Goal: Communication & Community: Ask a question

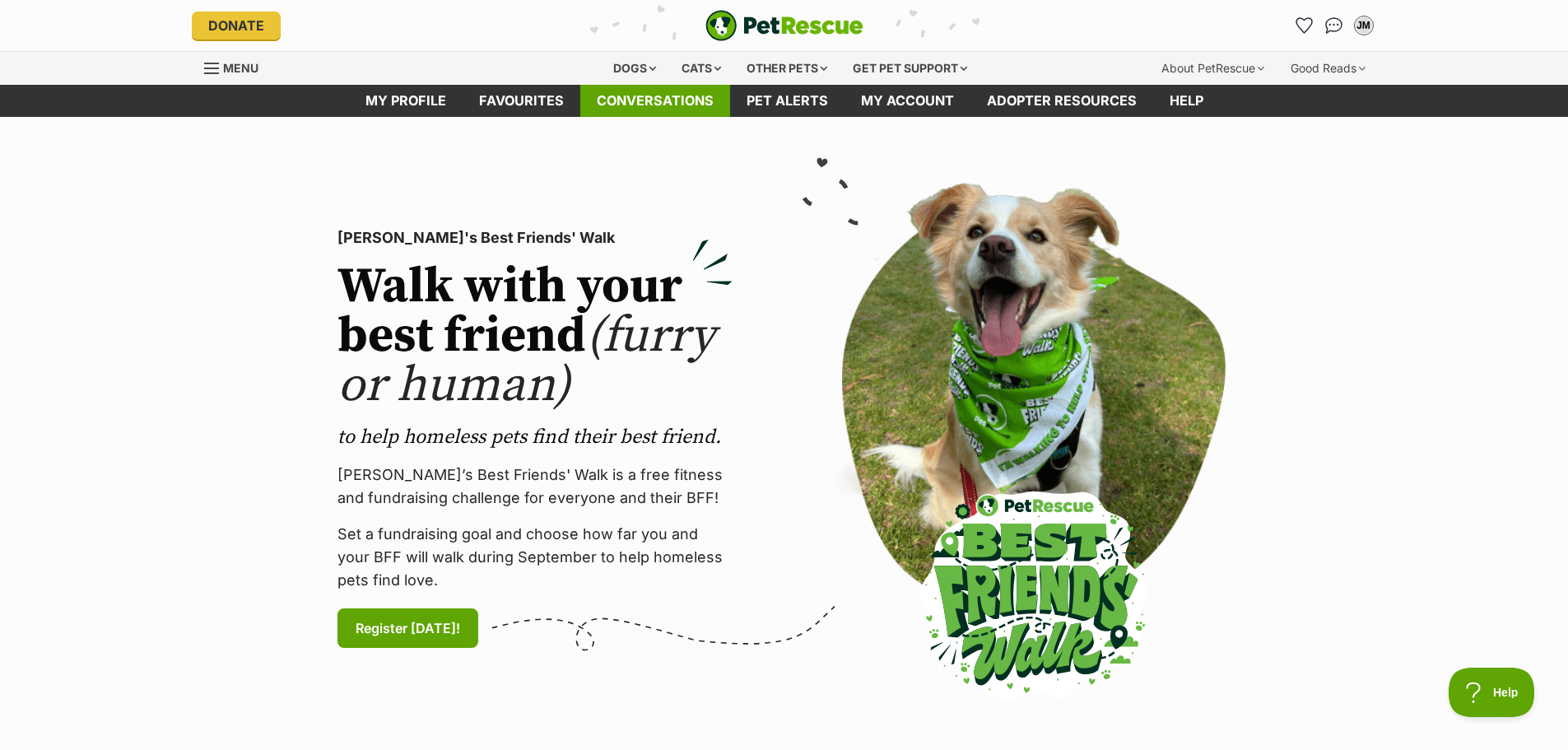
click at [655, 100] on link "Conversations" at bounding box center [655, 100] width 150 height 32
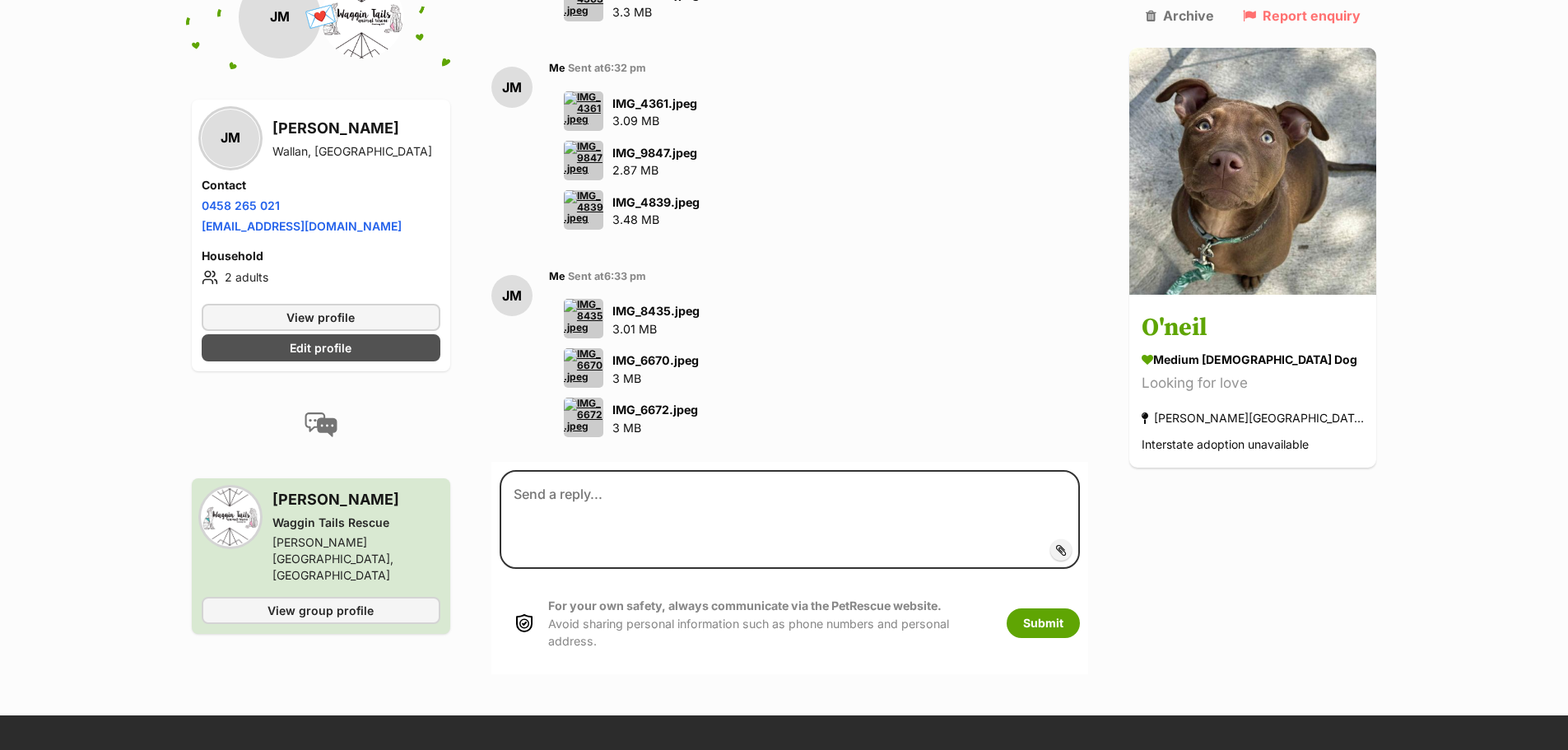
scroll to position [5848, 0]
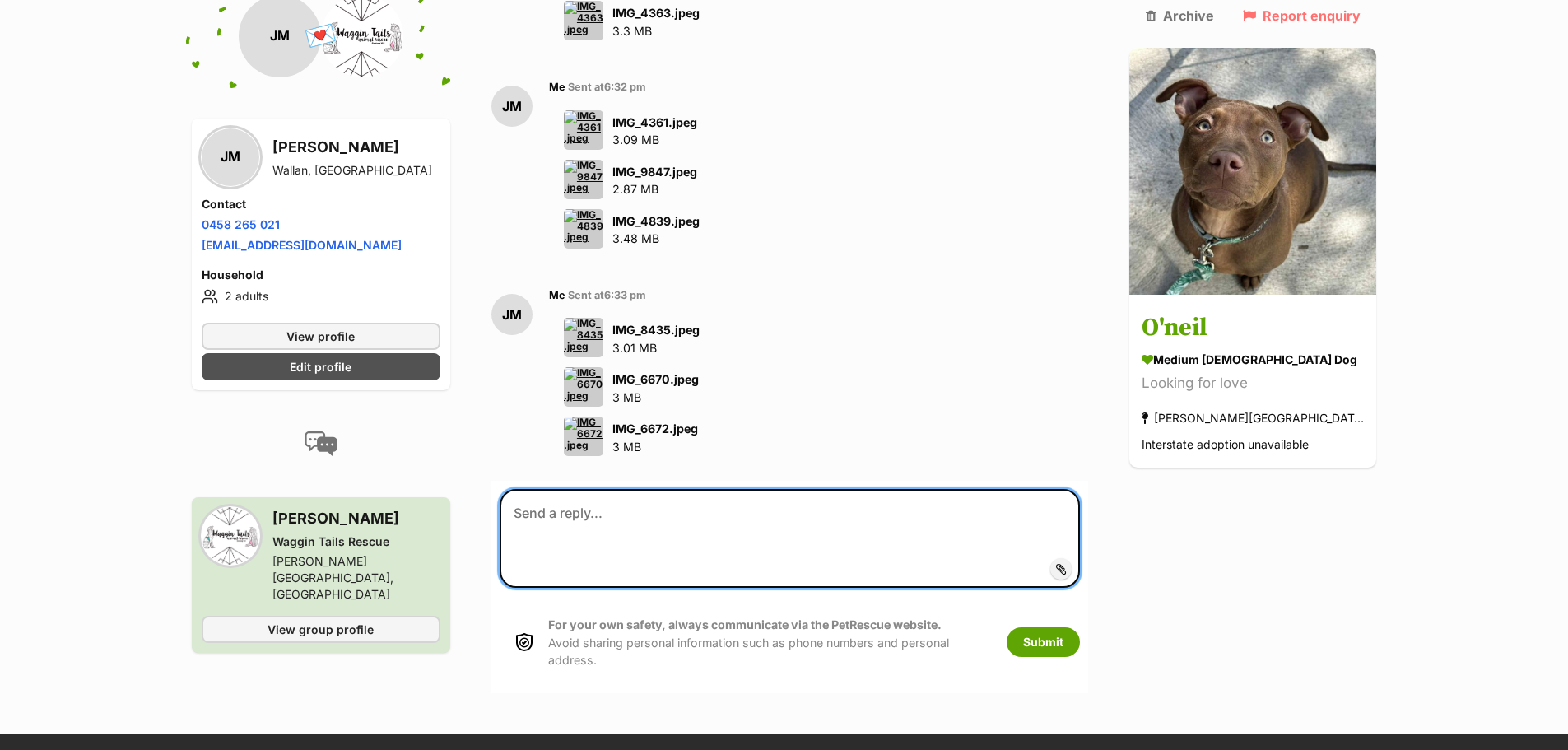
click at [714, 489] on textarea at bounding box center [791, 539] width 581 height 99
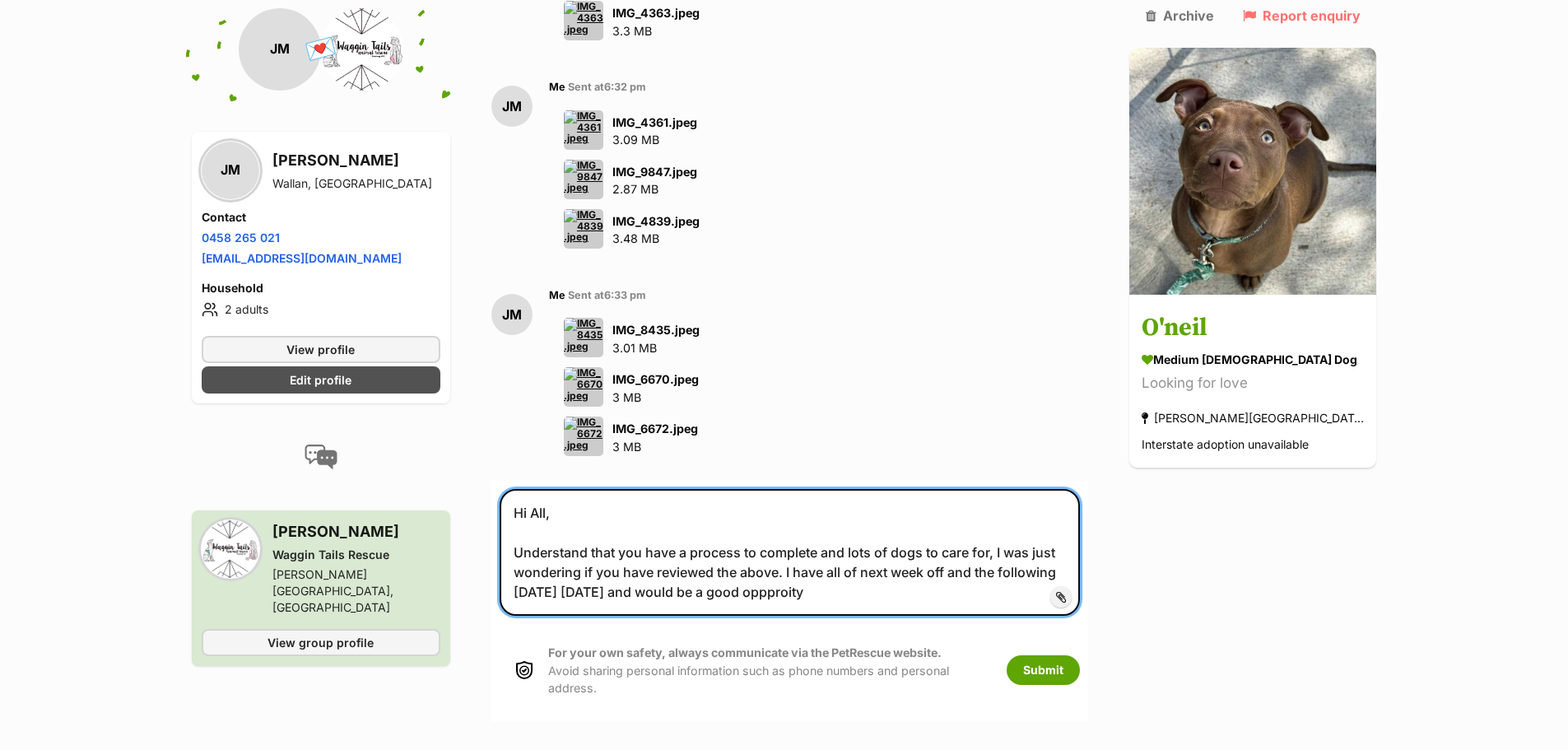
drag, startPoint x: 780, startPoint y: 366, endPoint x: 799, endPoint y: 382, distance: 24.8
click at [799, 489] on textarea "Hi All, Understand that you have a process to complete and lots of dogs to care…" at bounding box center [791, 552] width 581 height 127
click at [808, 489] on textarea "Hi All, Understand that you have a process to complete and lots of dogs to care…" at bounding box center [791, 552] width 581 height 127
click at [804, 489] on textarea "Hi All, Understand that you have a process to complete and lots of dogs to care…" at bounding box center [791, 552] width 581 height 127
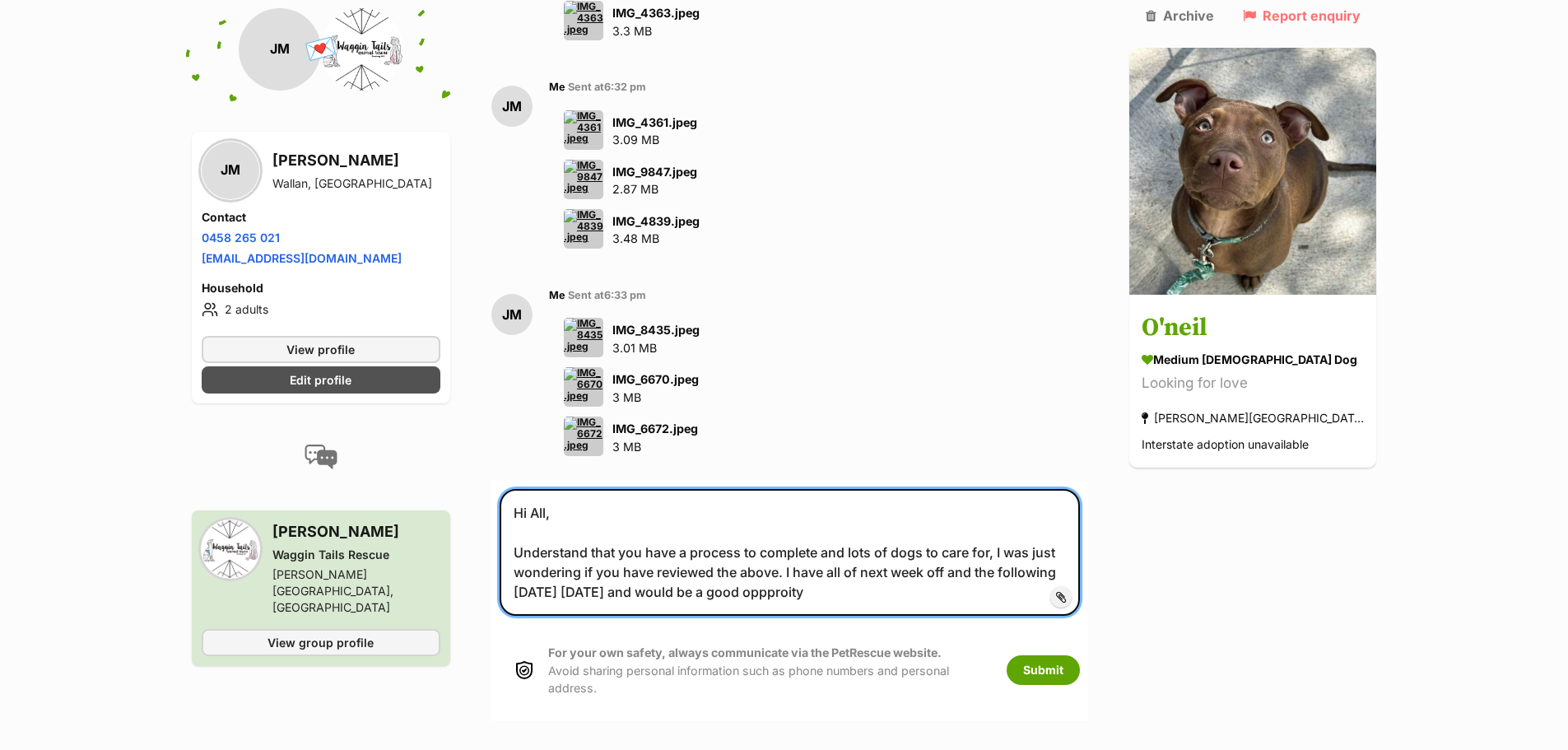
click at [804, 489] on textarea "Hi All, Understand that you have a process to complete and lots of dogs to care…" at bounding box center [791, 552] width 581 height 127
paste textarea "ortunity"
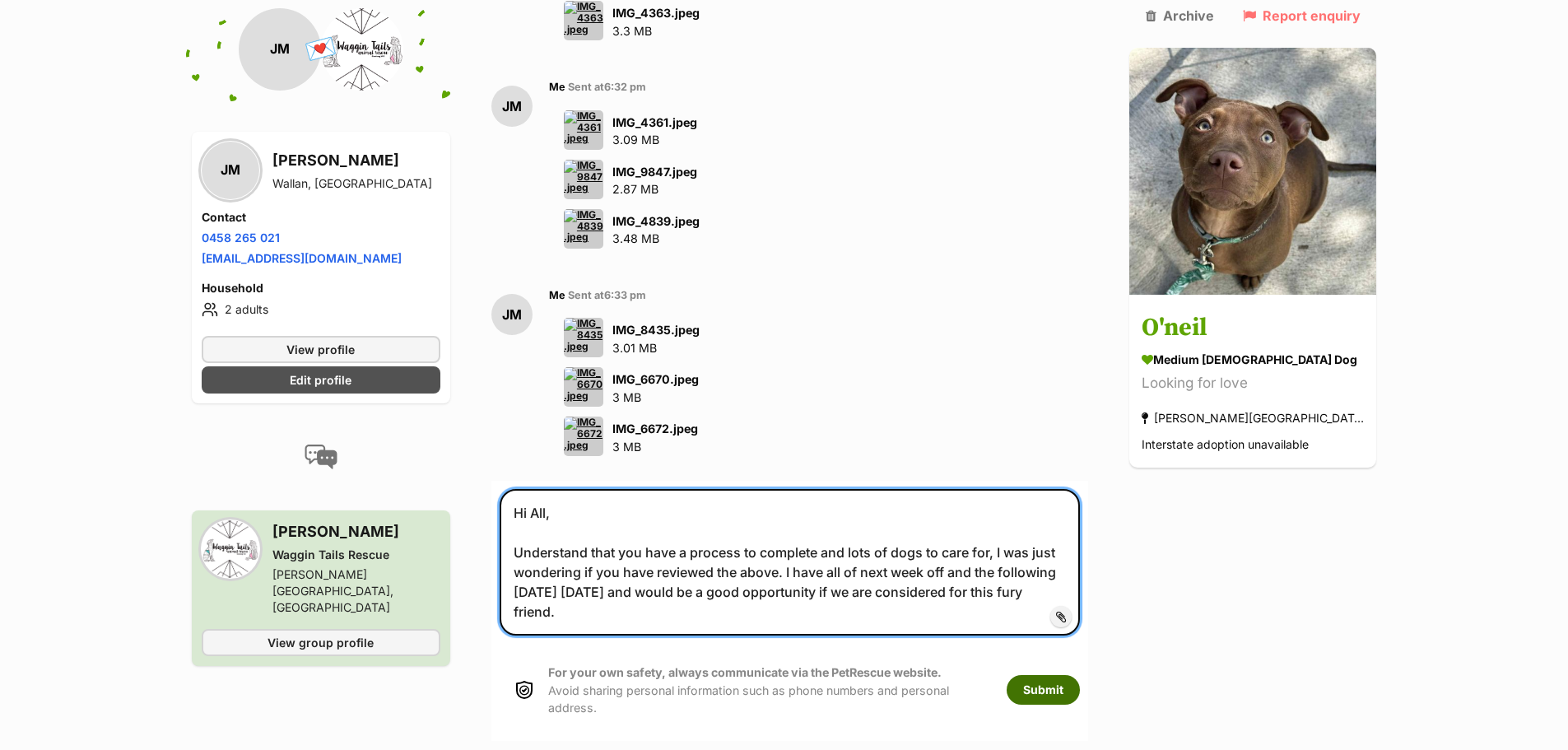
type textarea "Hi All, Understand that you have a process to complete and lots of dogs to care…"
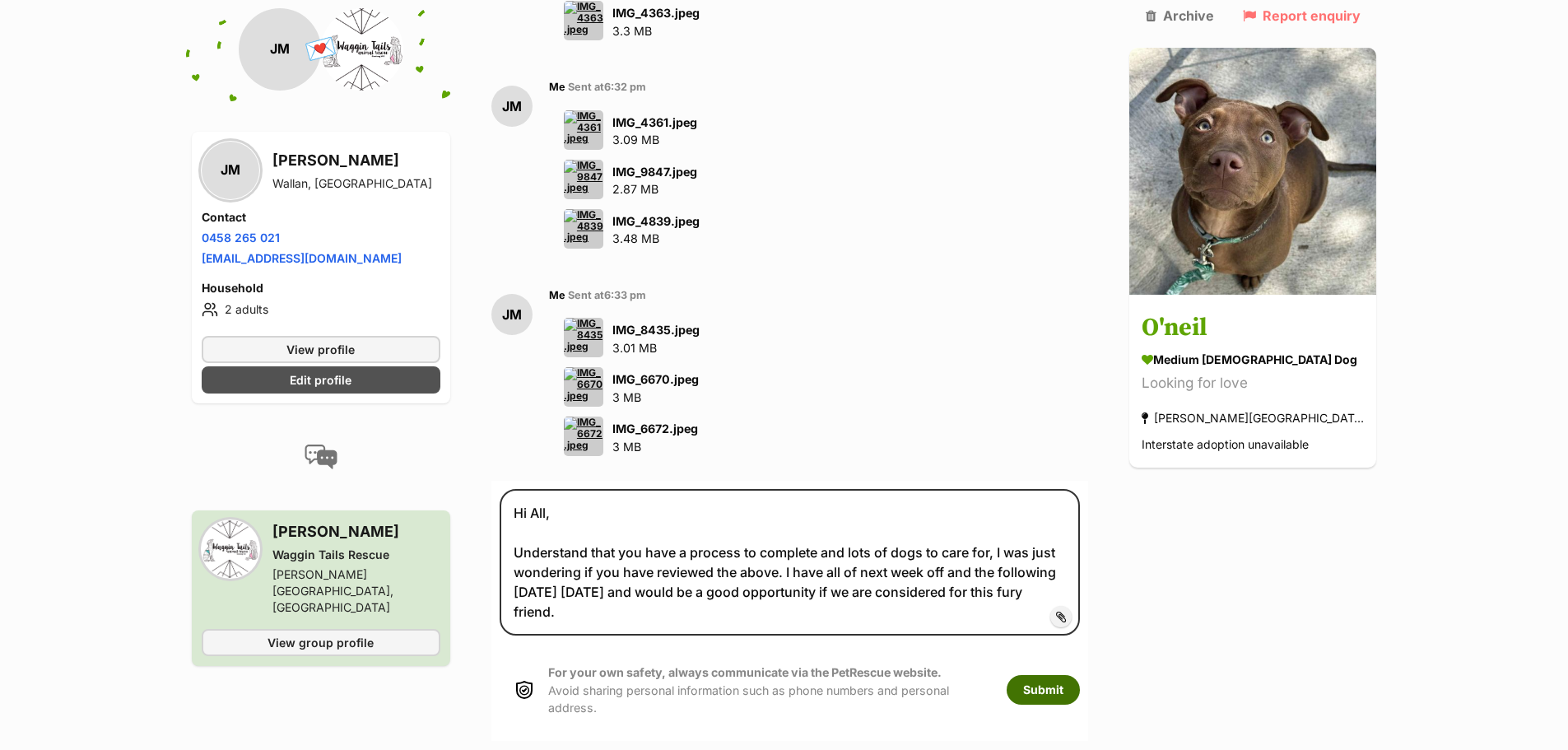
click at [1080, 675] on button "Submit" at bounding box center [1044, 690] width 73 height 30
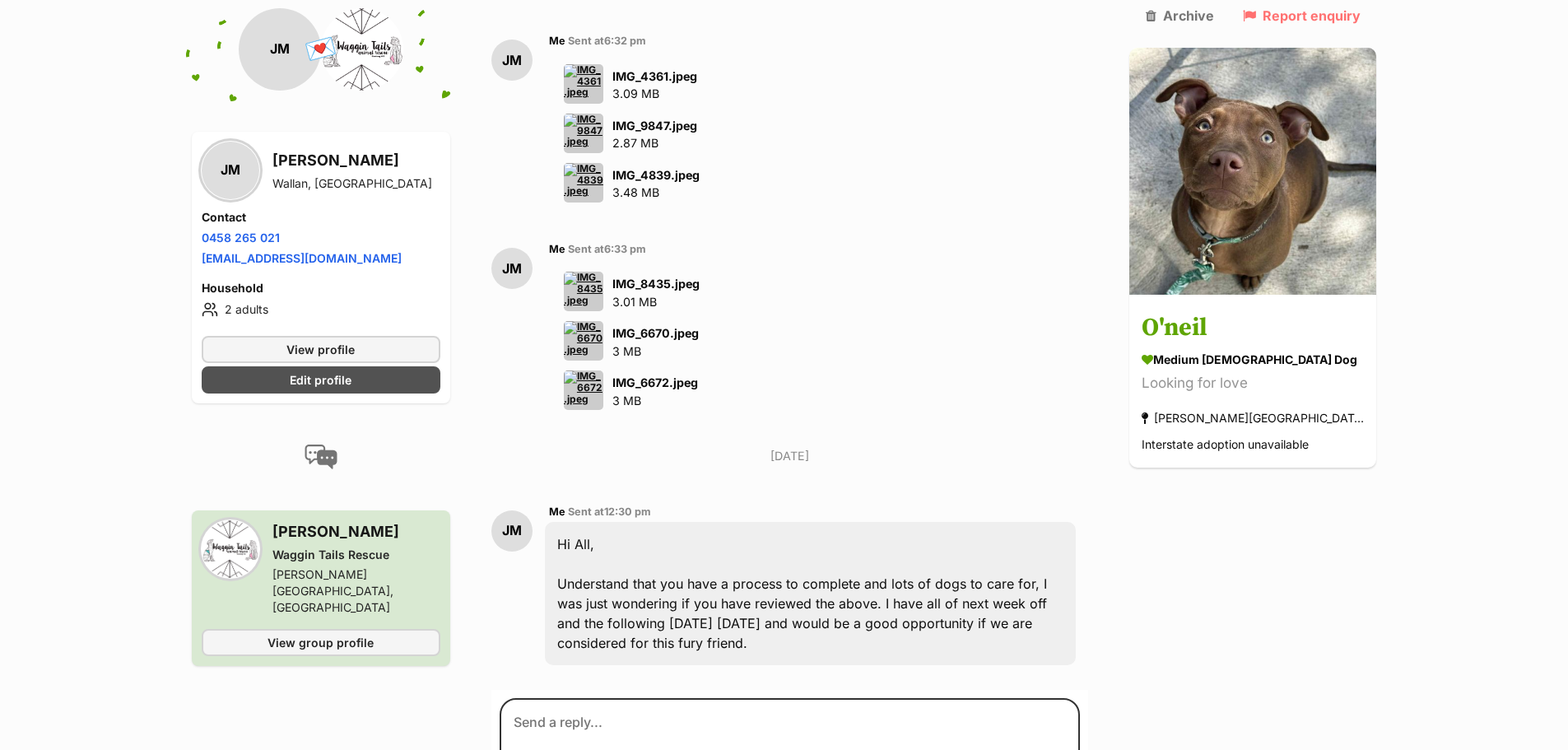
scroll to position [5930, 0]
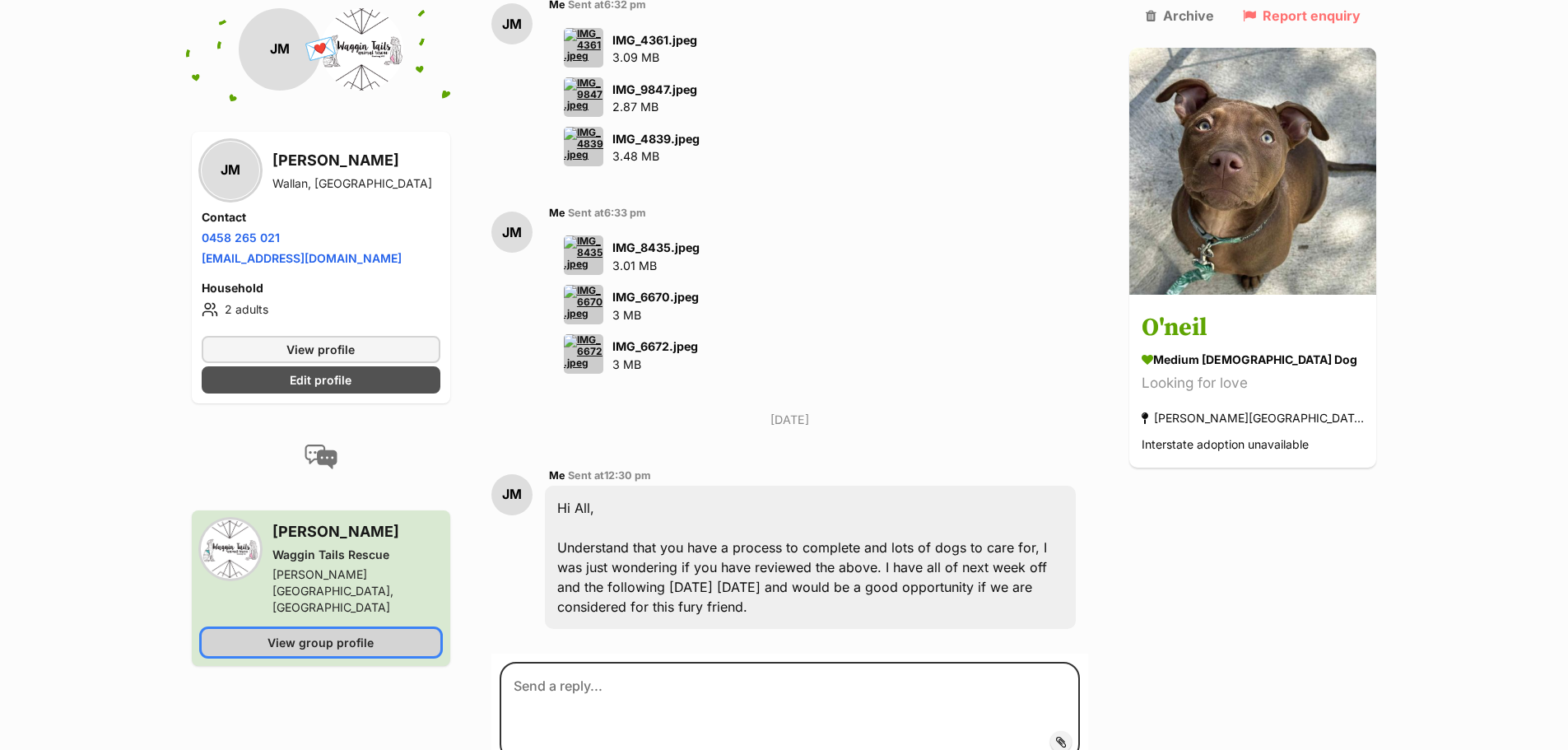
click at [324, 629] on link "View group profile" at bounding box center [321, 642] width 239 height 27
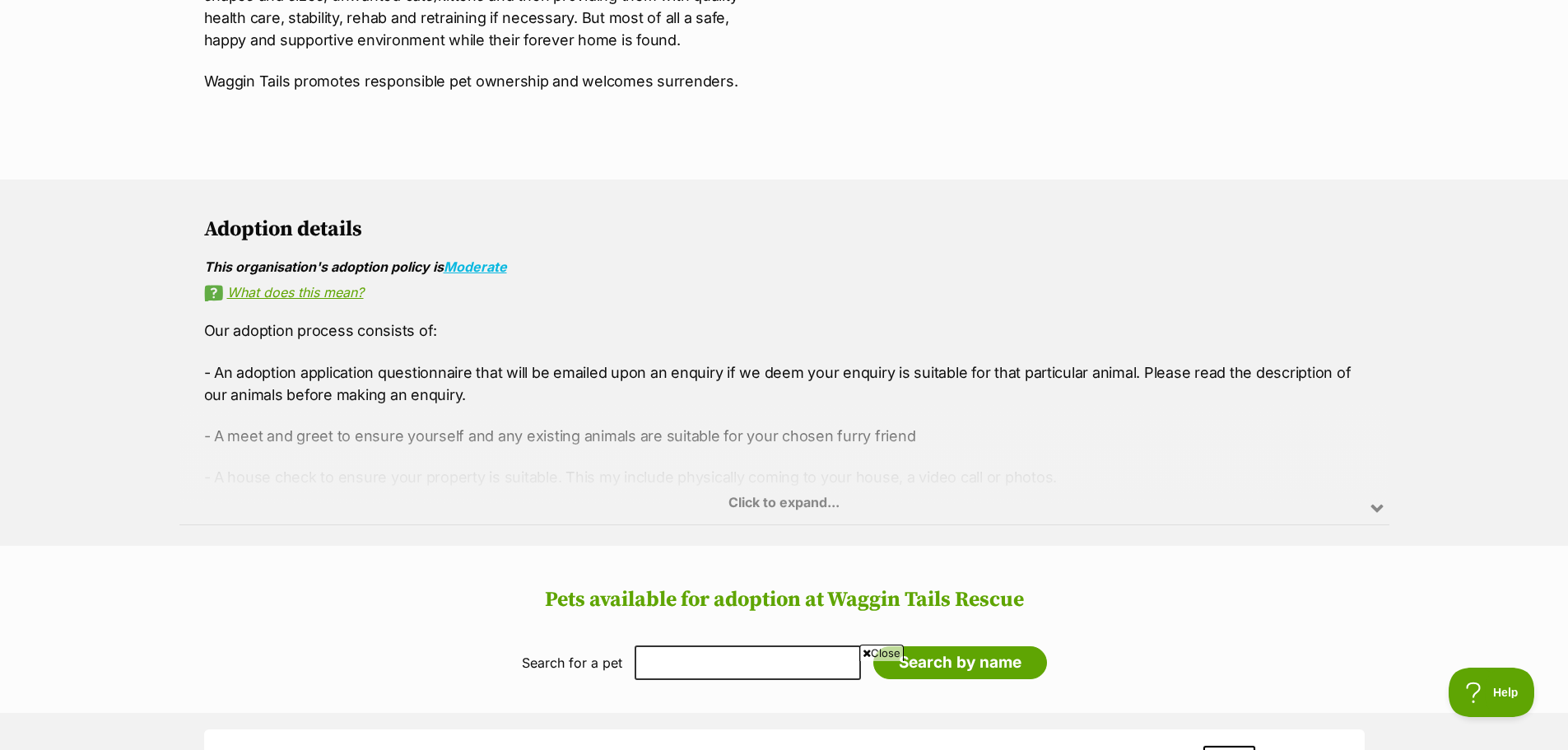
scroll to position [906, 0]
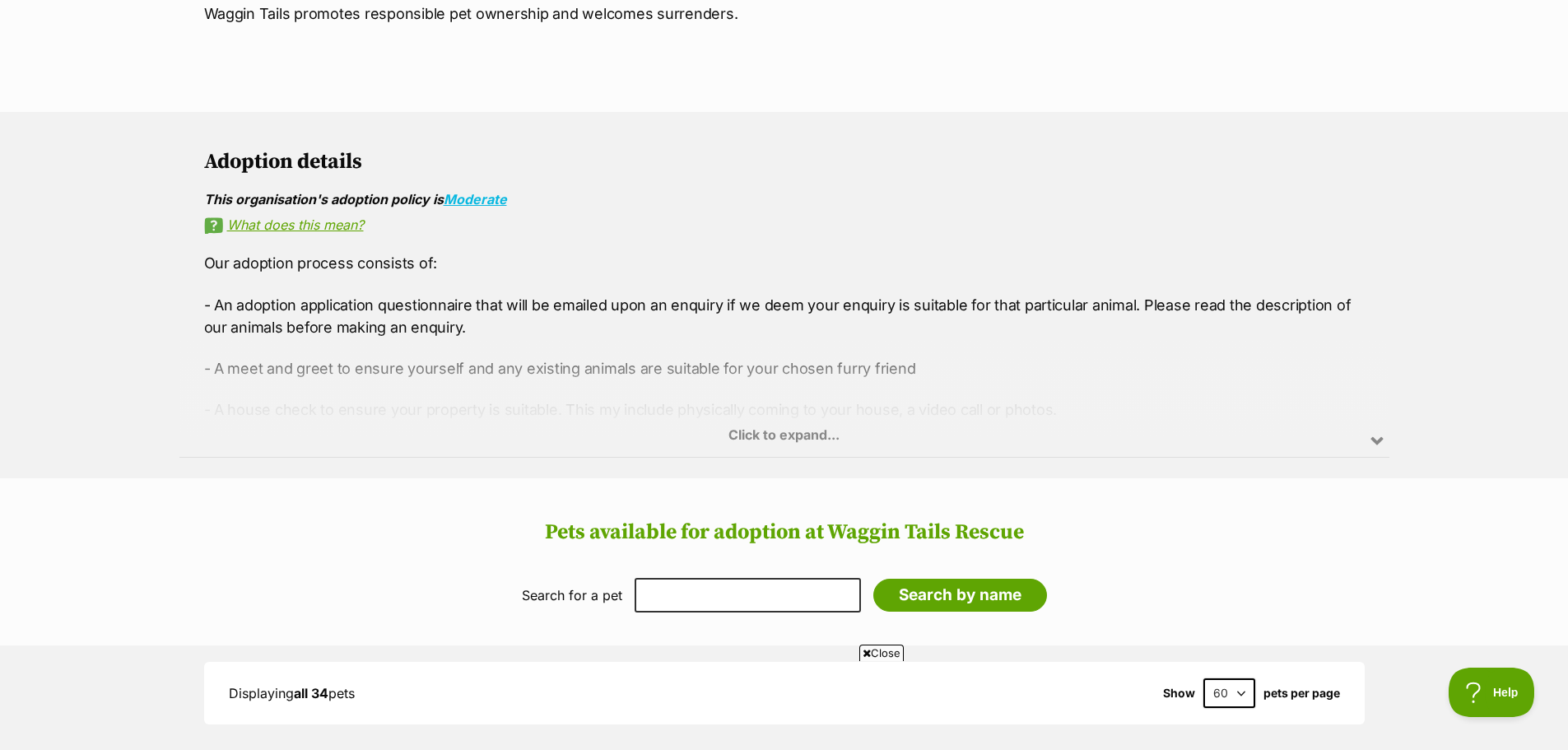
click at [762, 412] on div "Click to expand..." at bounding box center [784, 393] width 1210 height 129
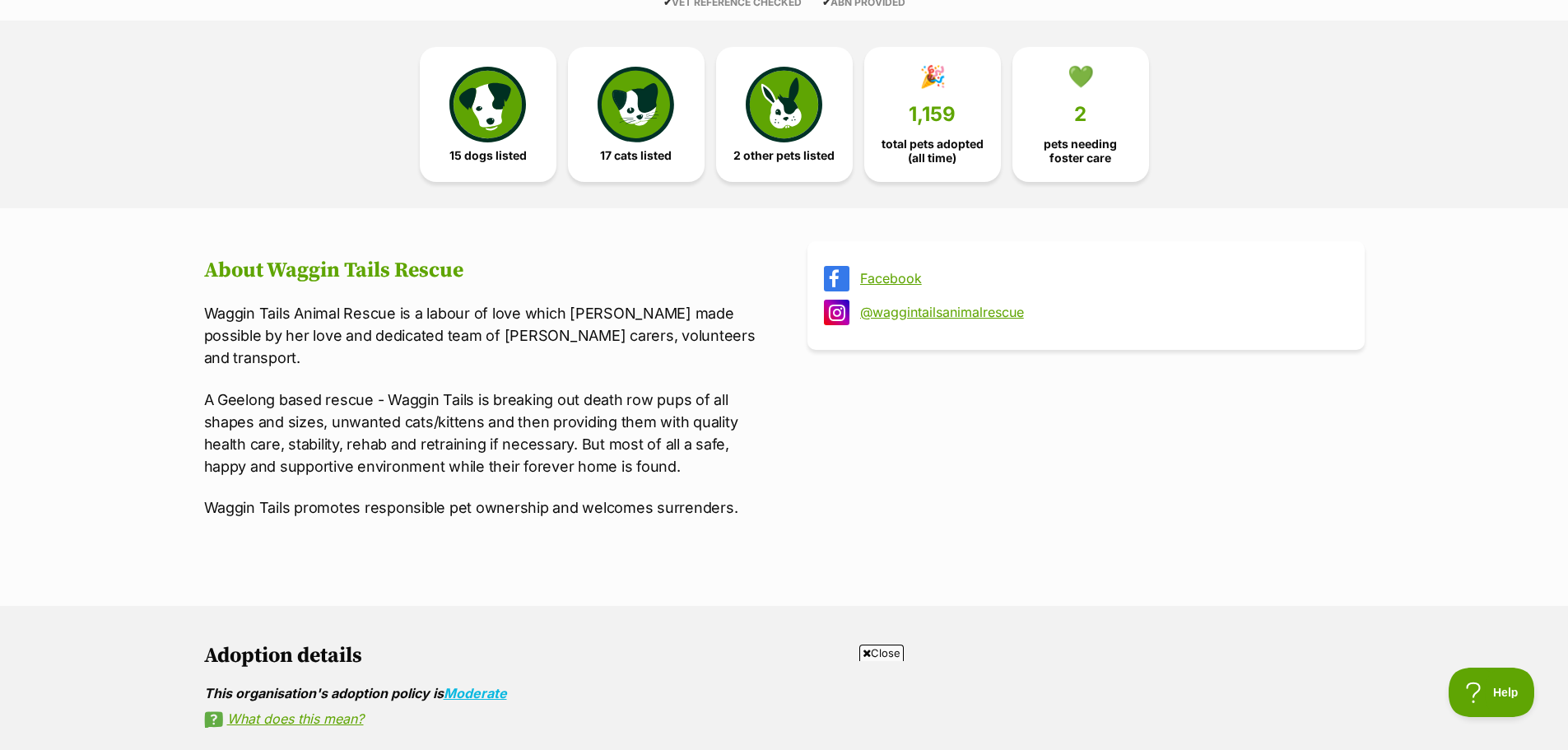
scroll to position [0, 0]
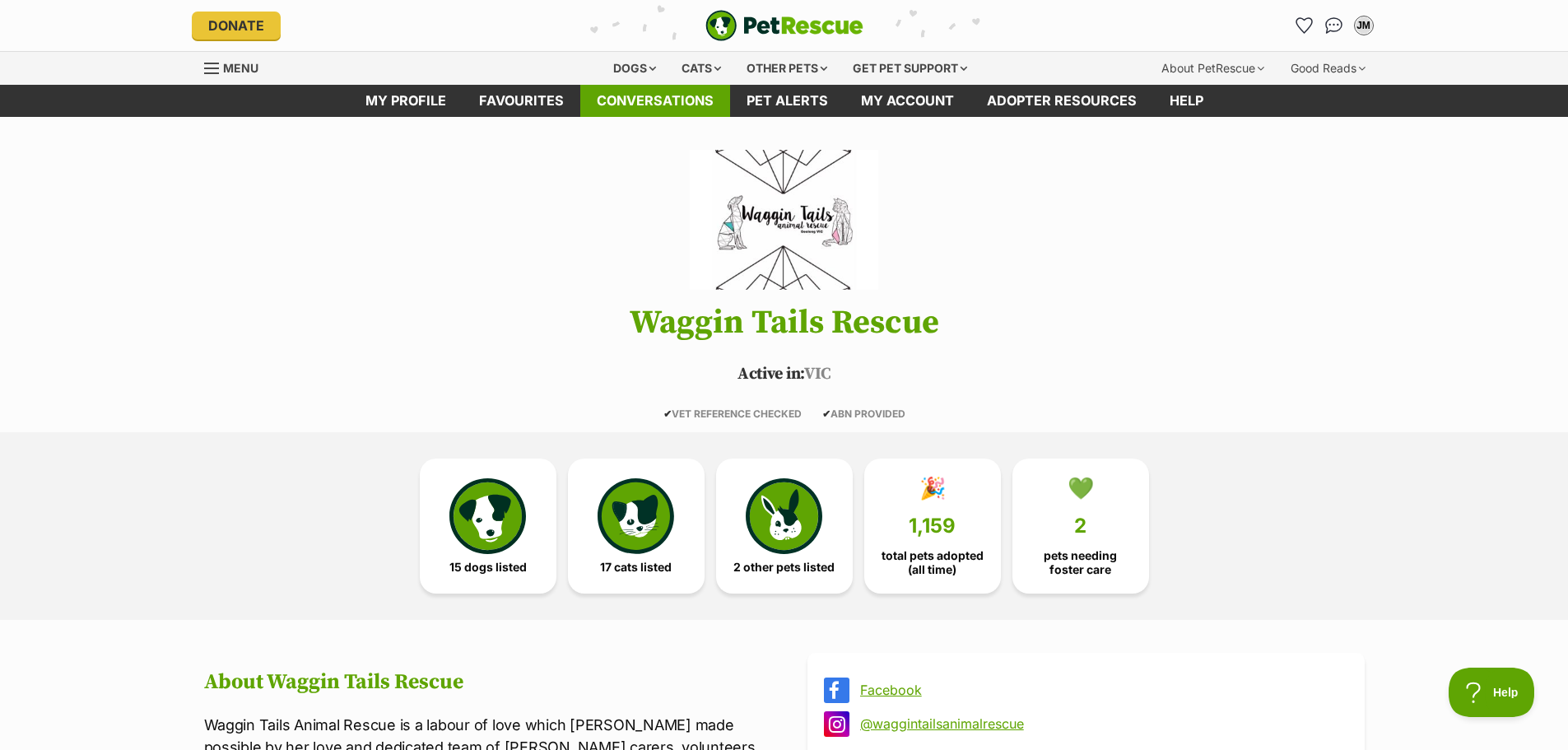
click at [637, 105] on link "Conversations" at bounding box center [655, 100] width 150 height 32
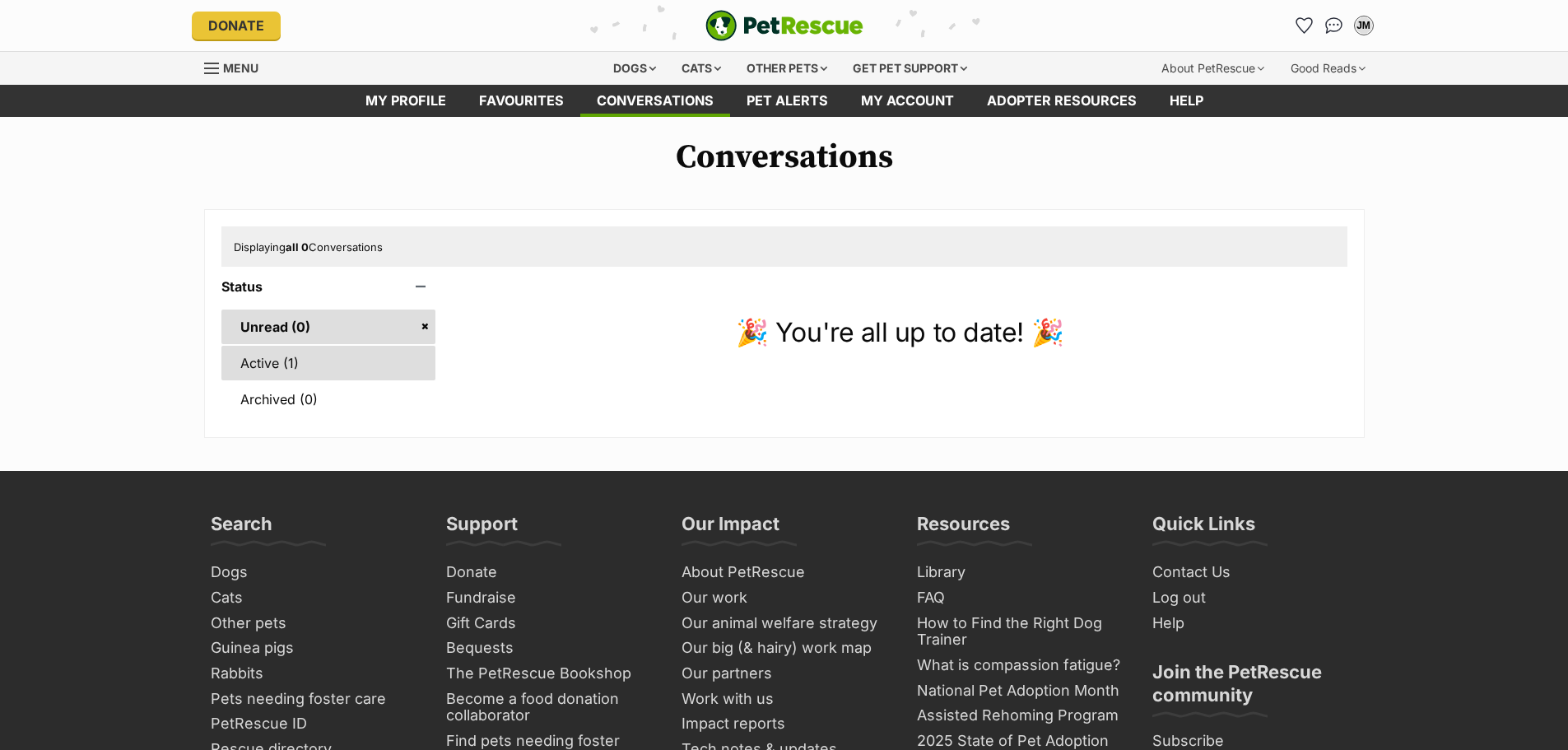
click at [277, 366] on link "Active (1)" at bounding box center [329, 364] width 215 height 35
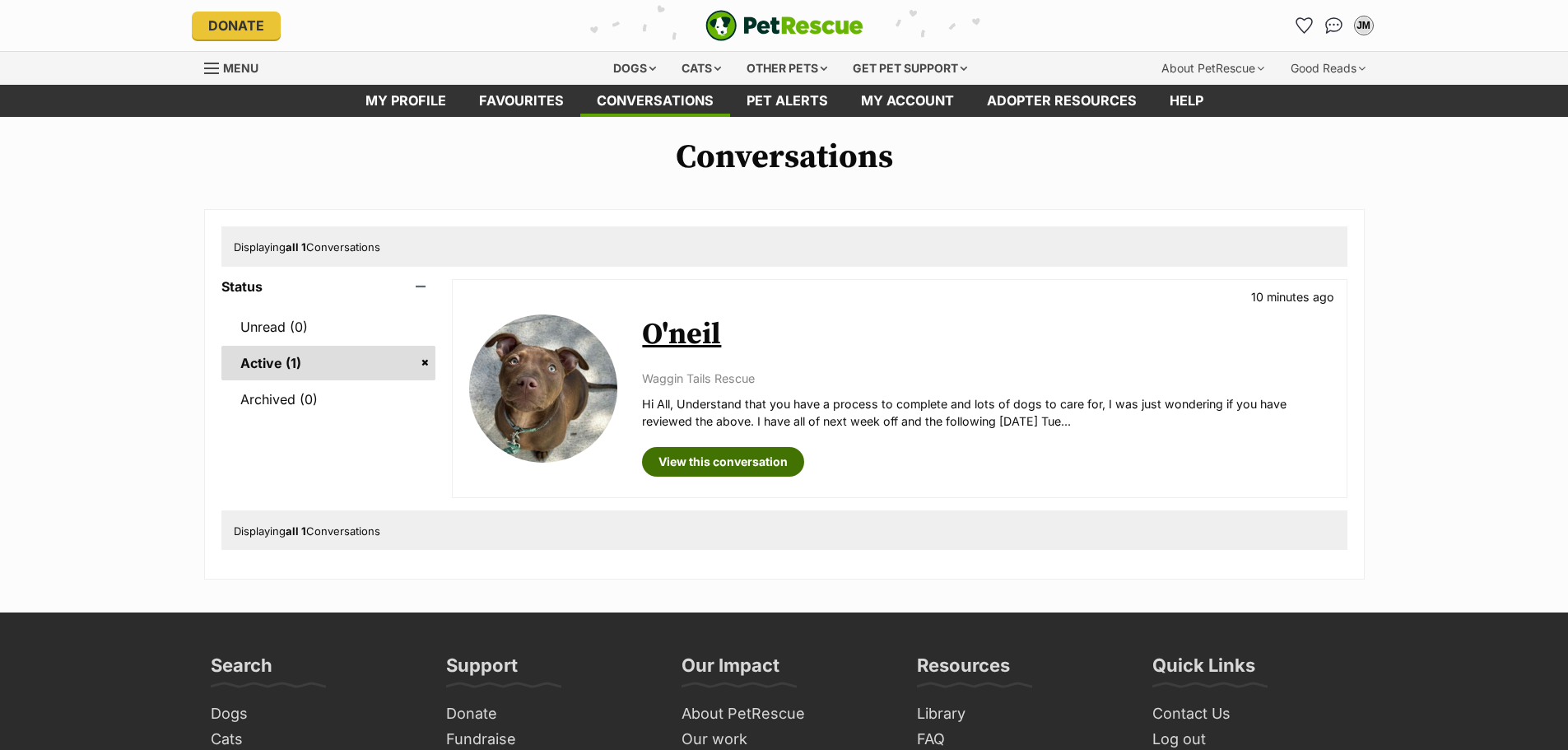
click at [722, 462] on link "View this conversation" at bounding box center [723, 462] width 162 height 30
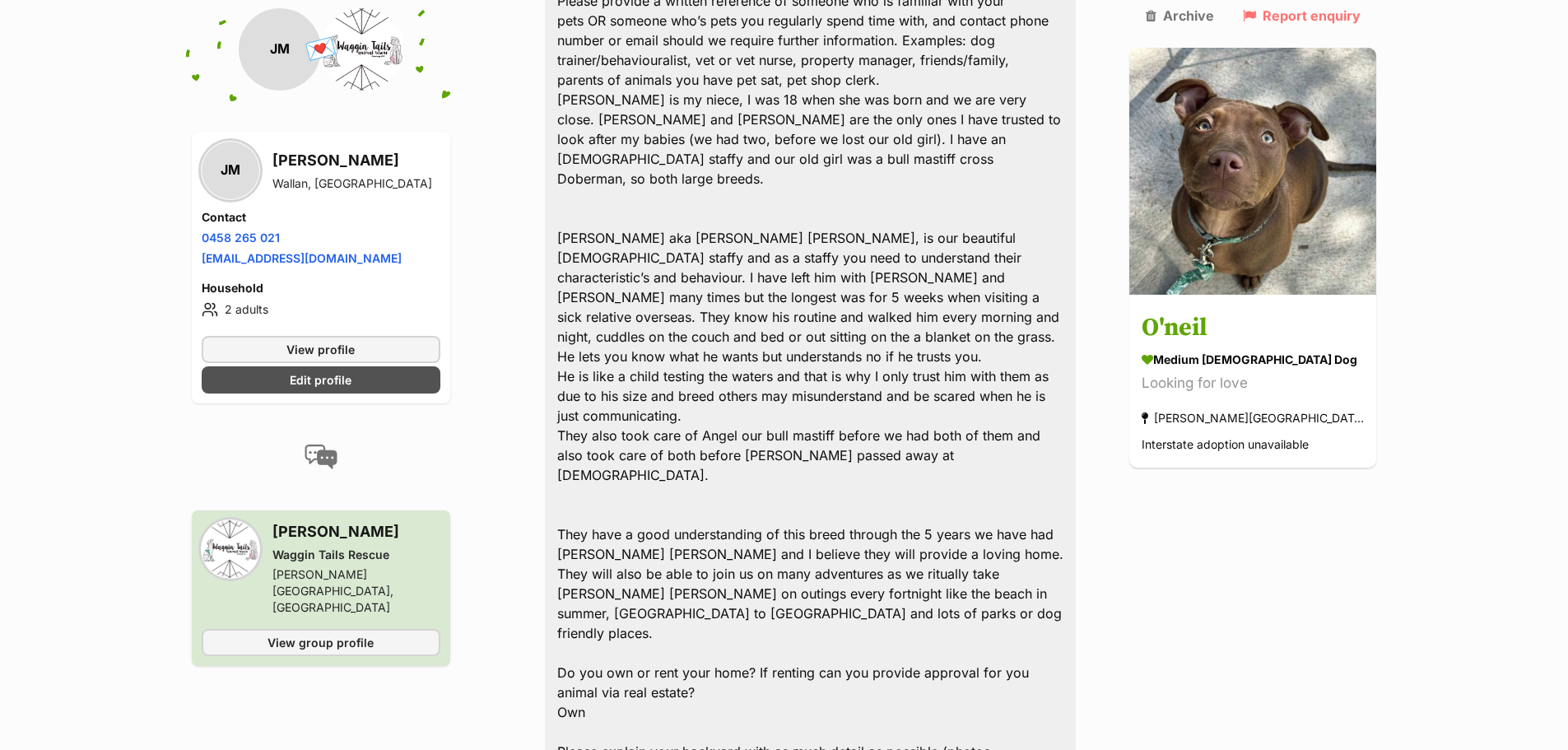
scroll to position [3624, 0]
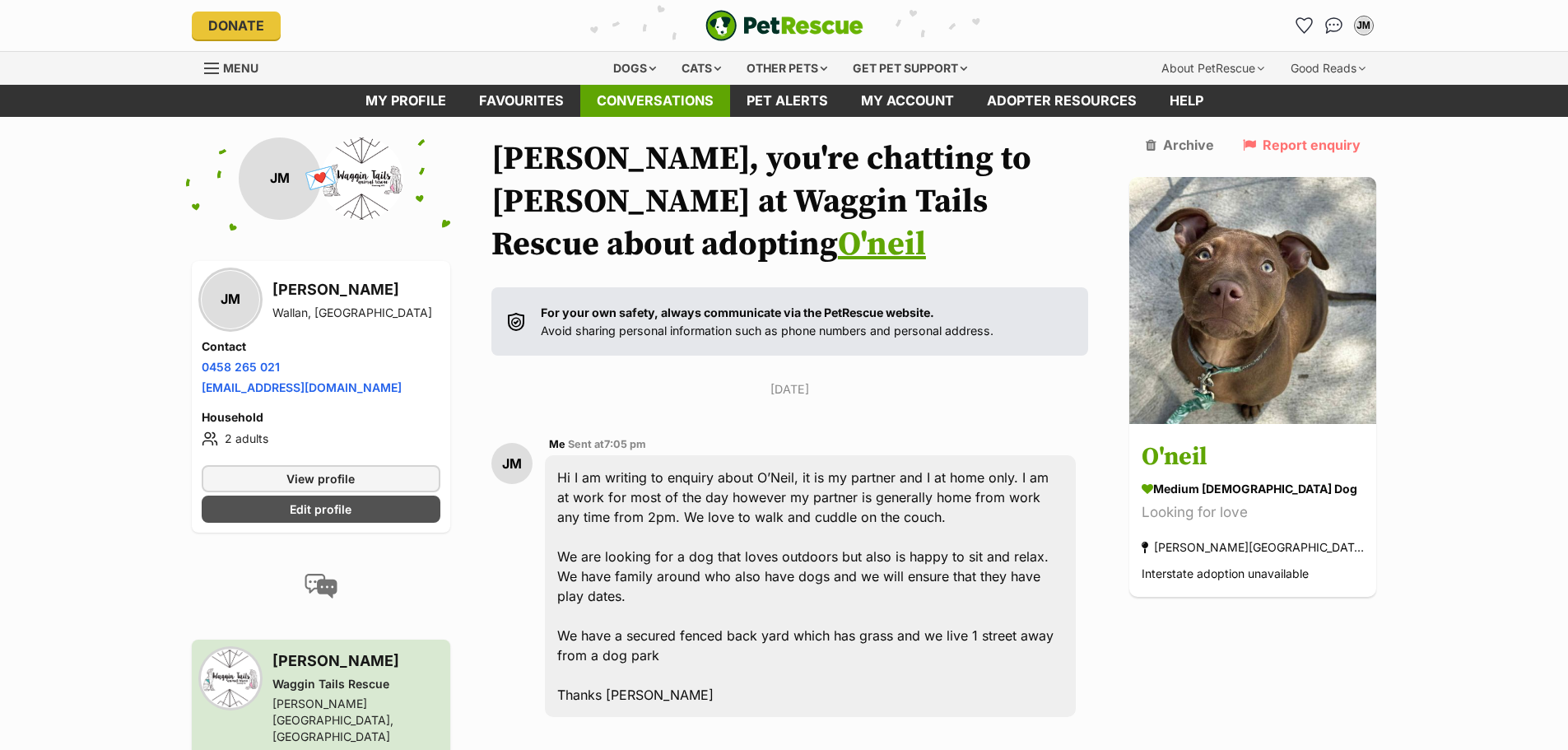
click at [643, 94] on link "Conversations" at bounding box center [655, 100] width 150 height 32
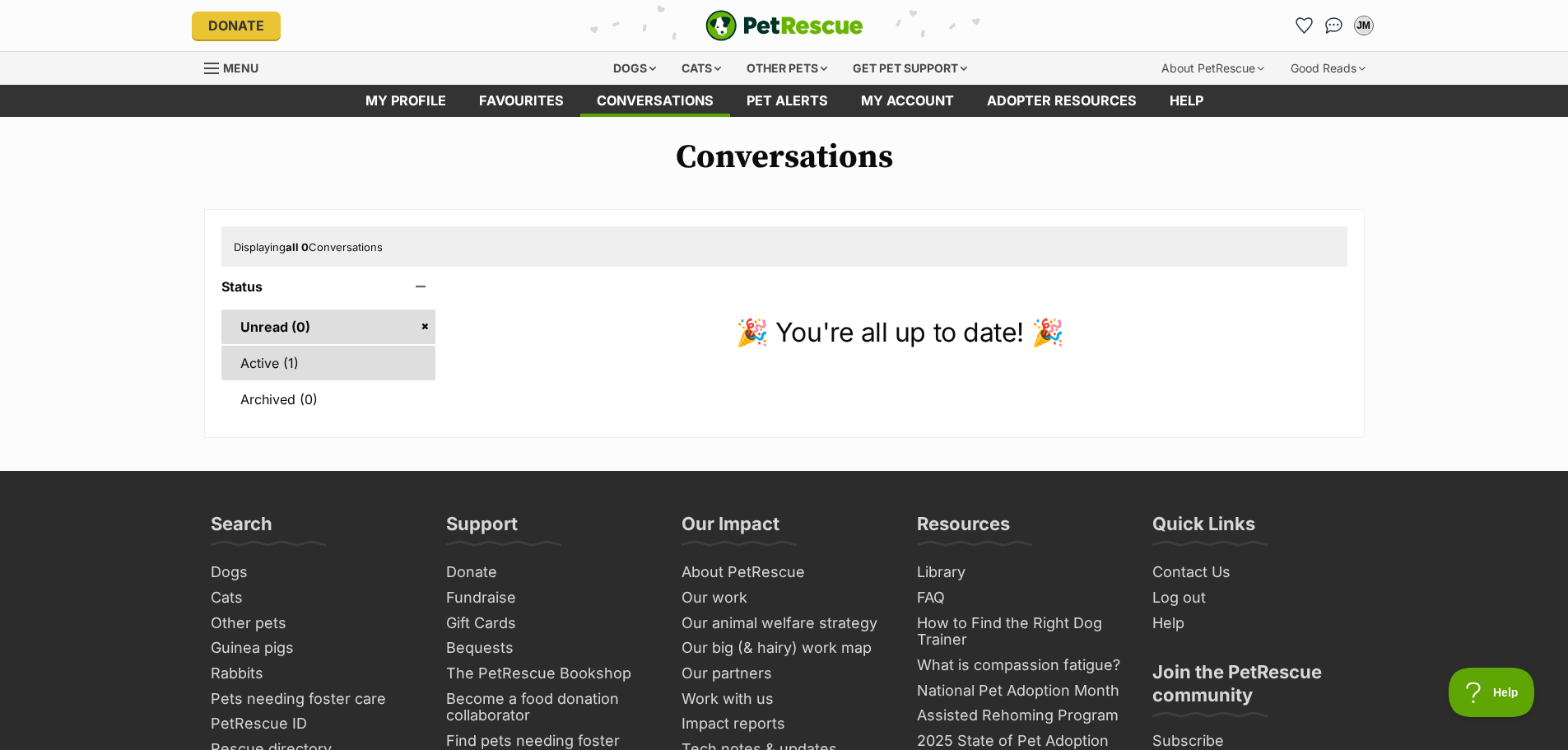
click at [357, 362] on link "Active (1)" at bounding box center [329, 364] width 215 height 35
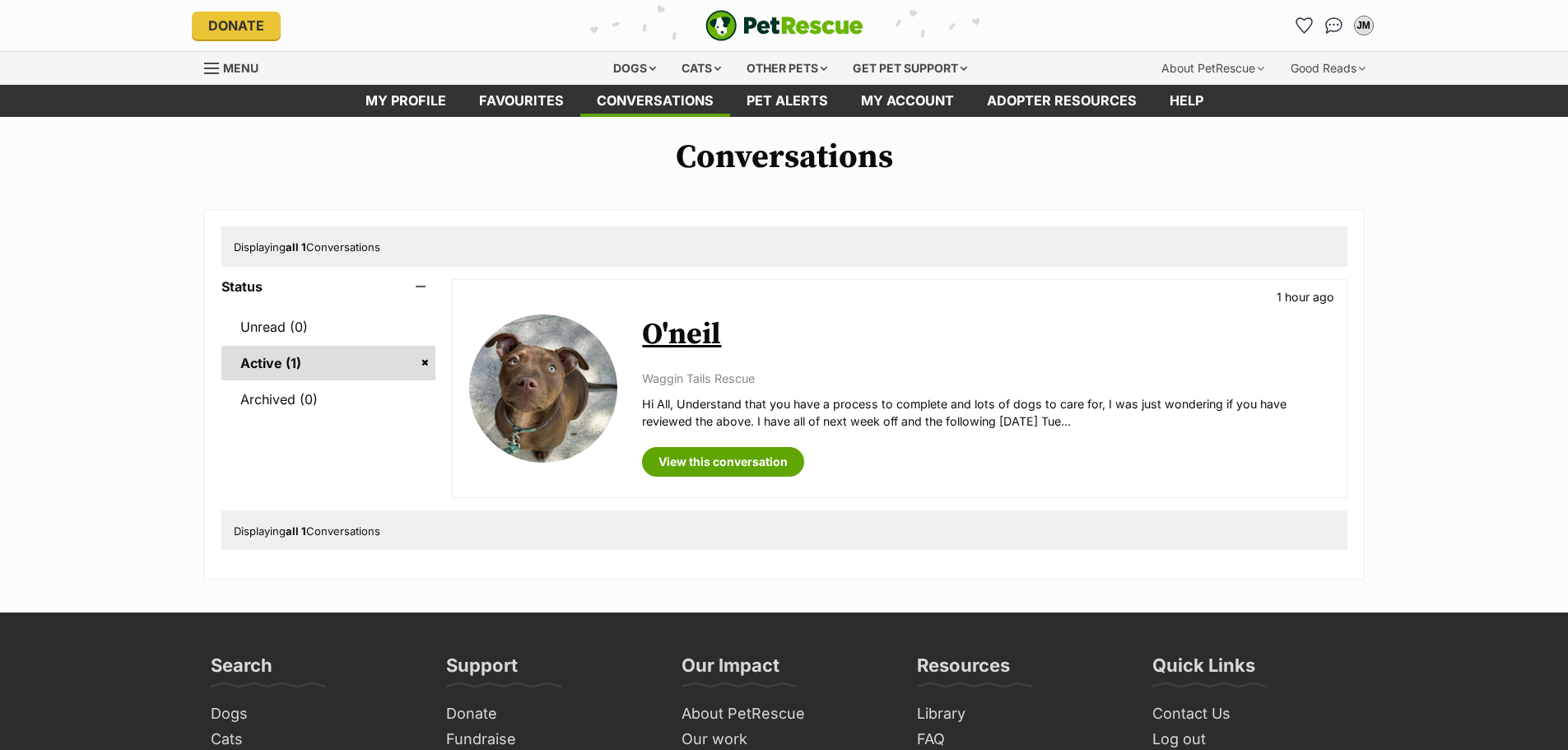
click at [694, 325] on link "O'neil" at bounding box center [681, 334] width 79 height 37
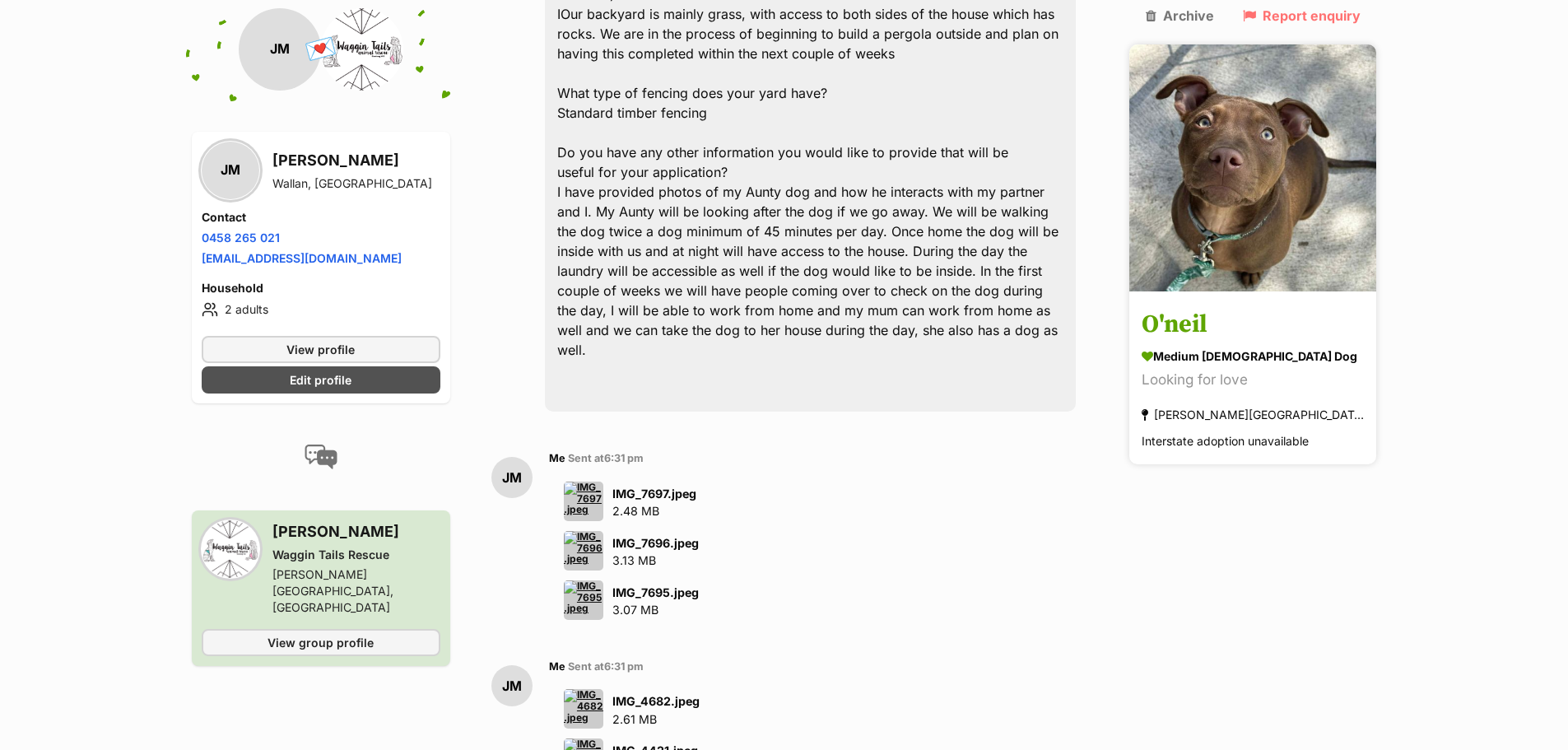
scroll to position [4893, 0]
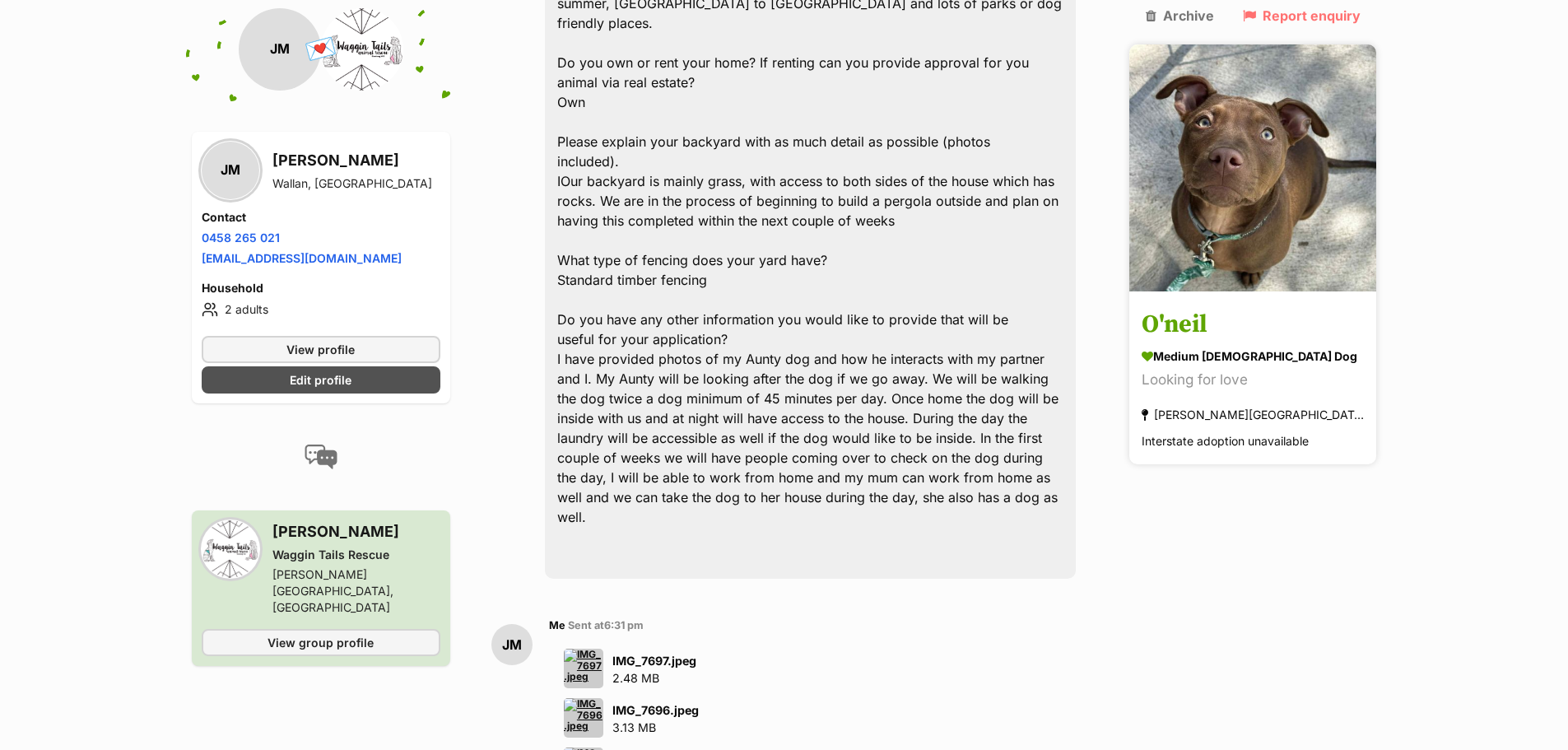
click at [1221, 307] on h3 "O'neil" at bounding box center [1253, 325] width 223 height 37
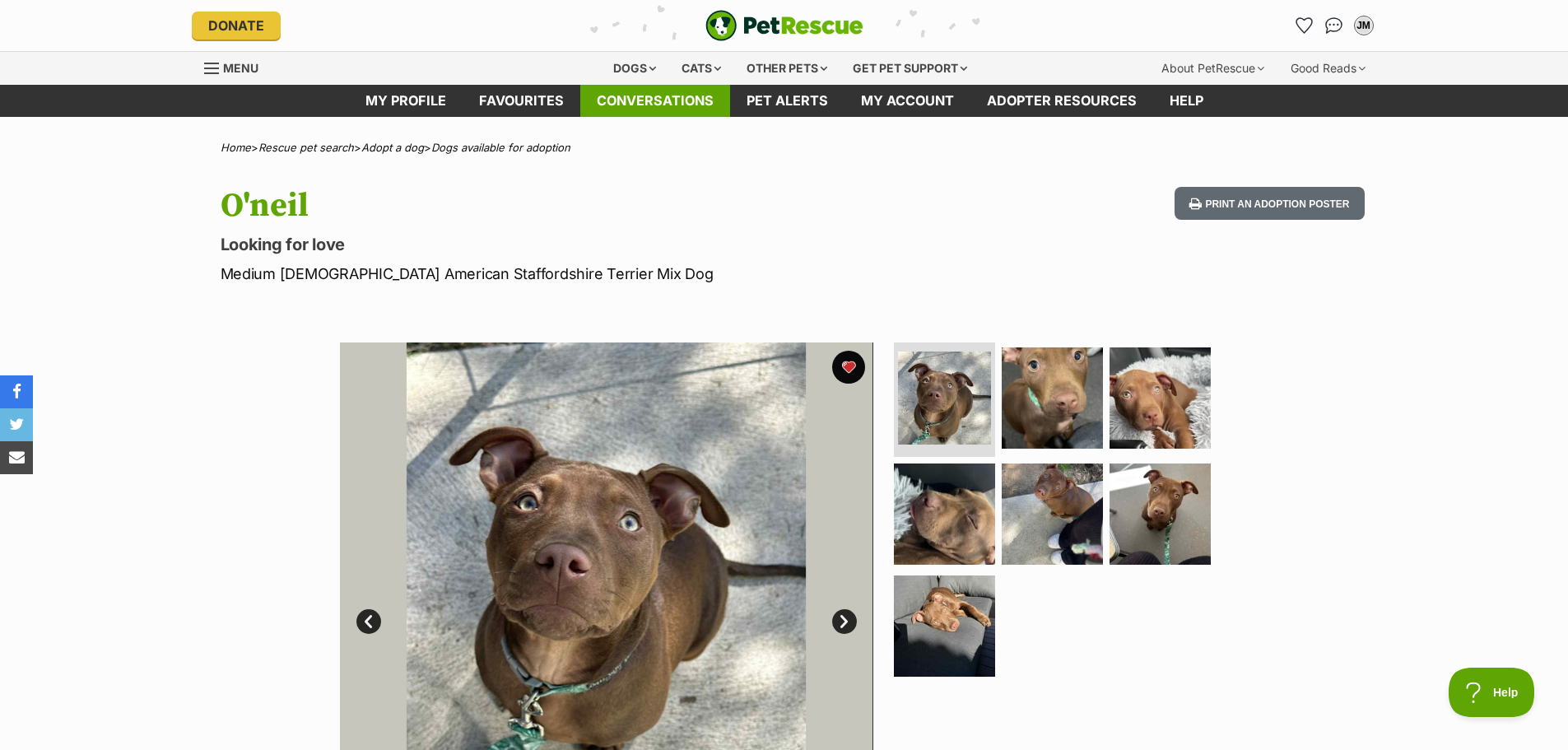
click at [645, 89] on link "Conversations" at bounding box center [655, 100] width 150 height 32
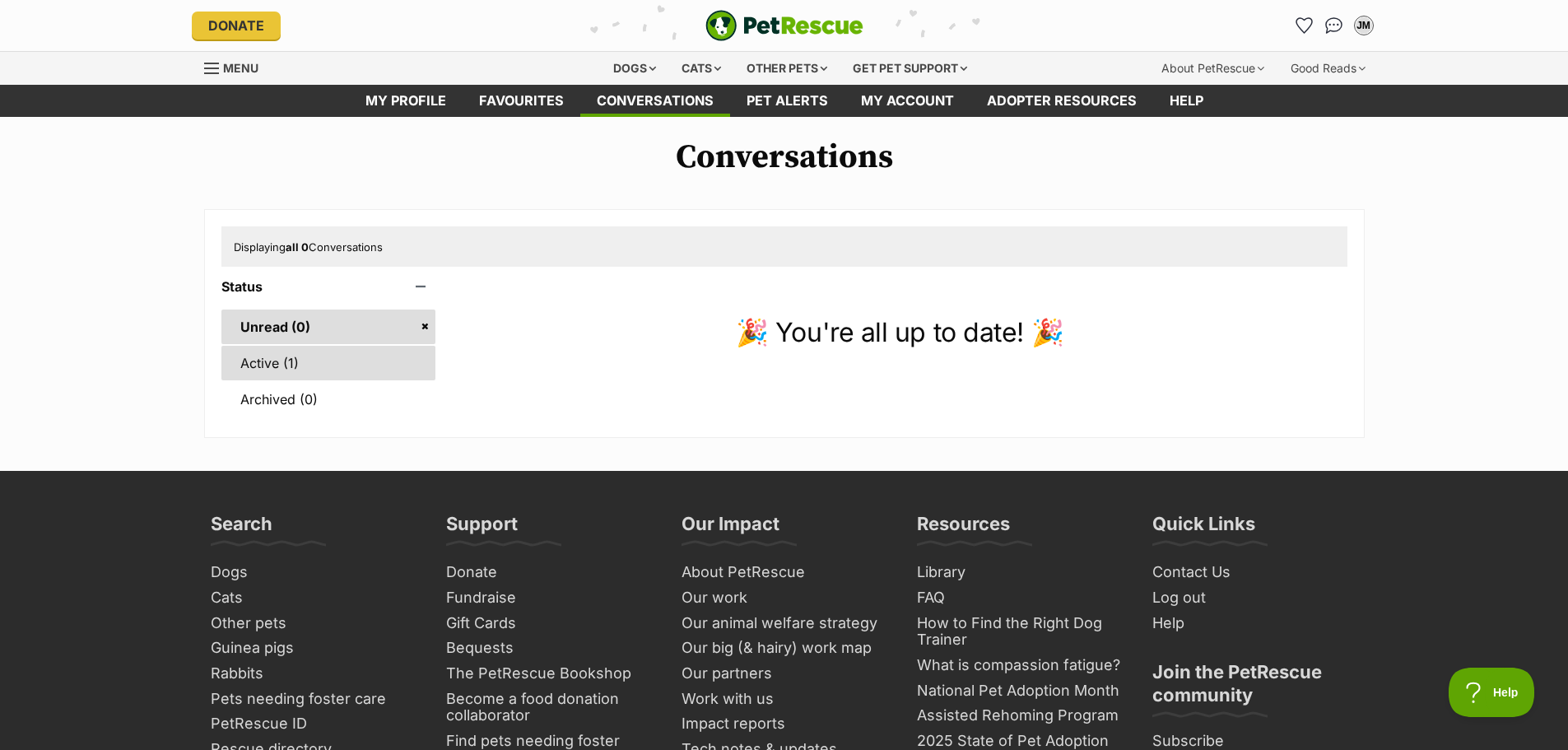
click at [285, 359] on link "Active (1)" at bounding box center [329, 364] width 215 height 35
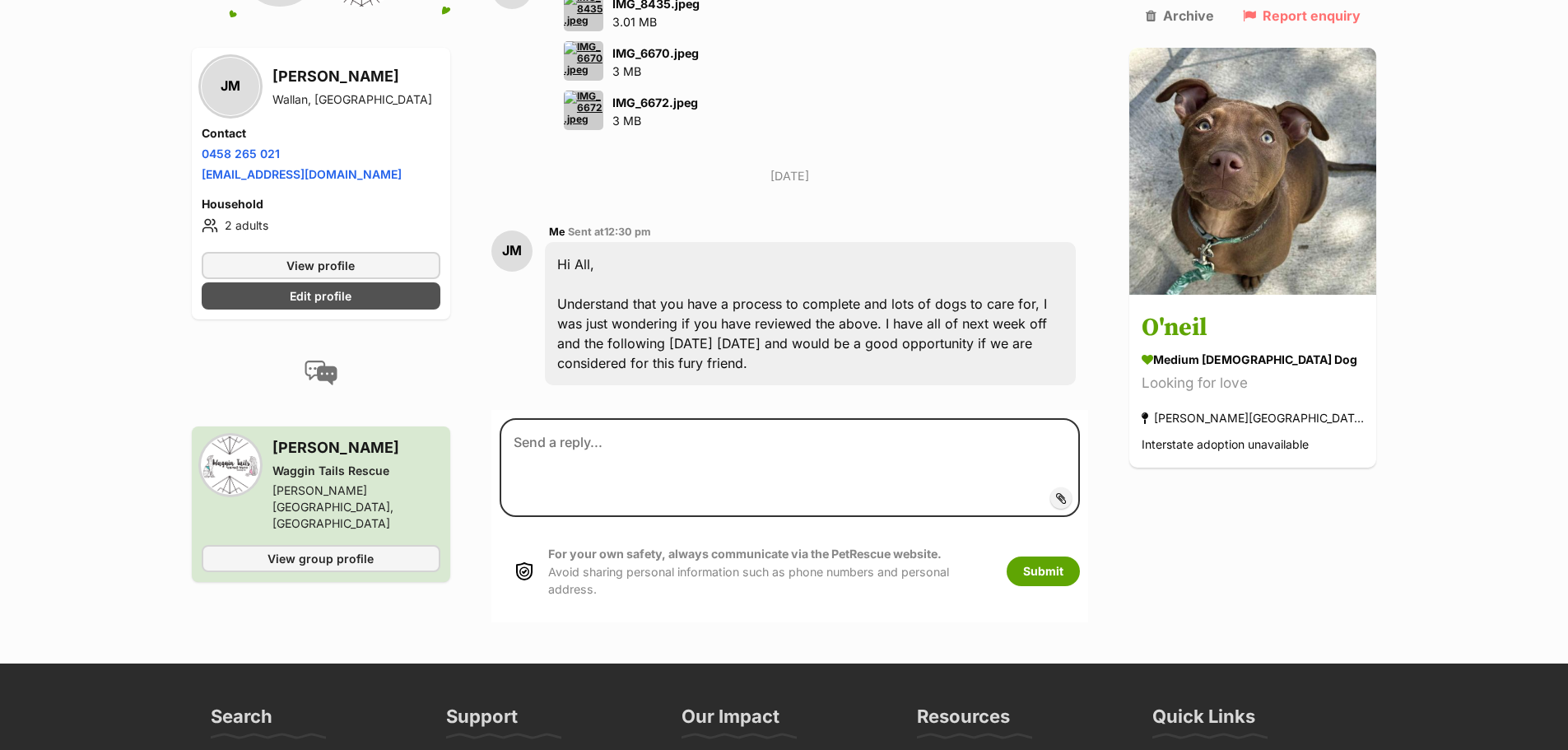
scroll to position [6095, 0]
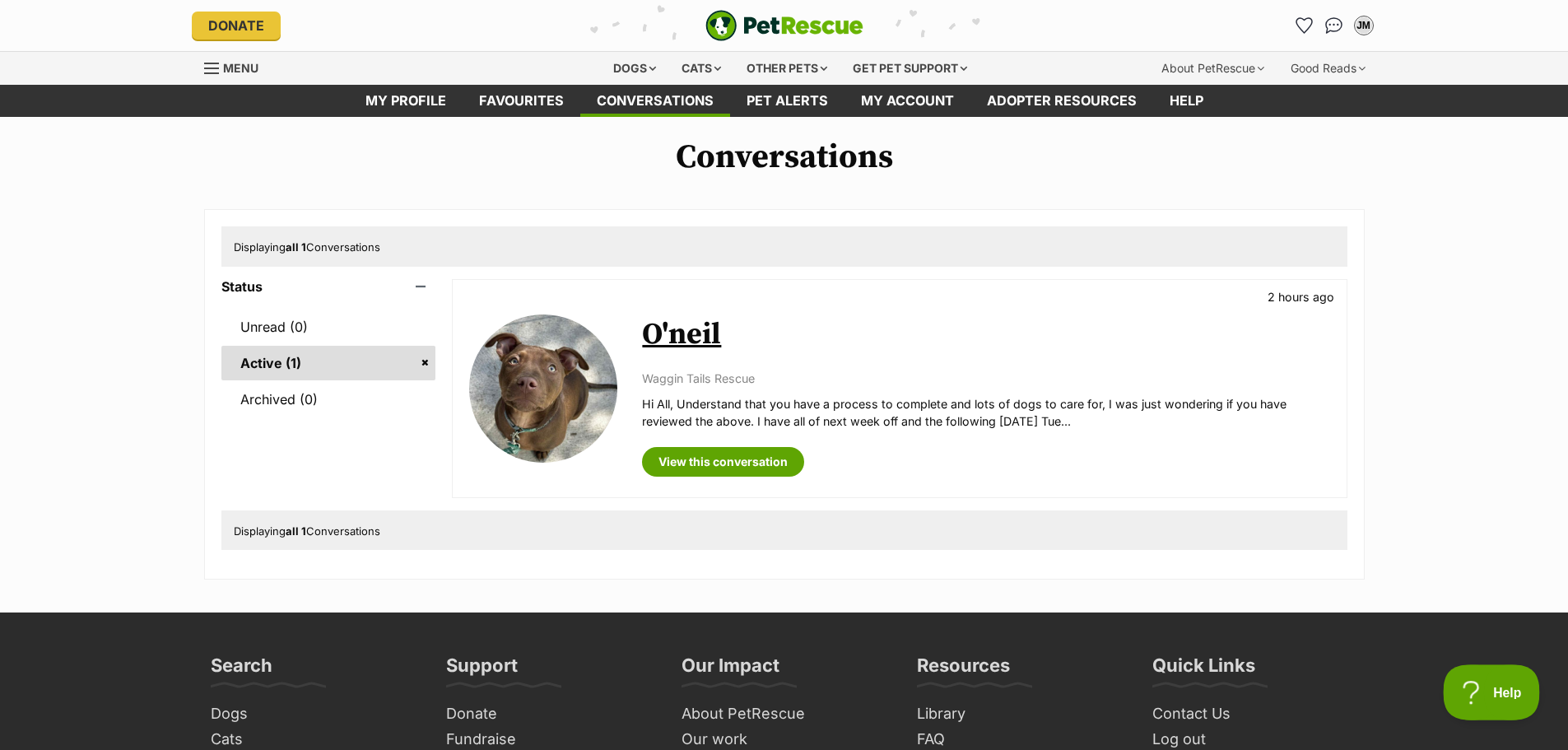
click at [1486, 680] on button "Help" at bounding box center [1485, 689] width 85 height 50
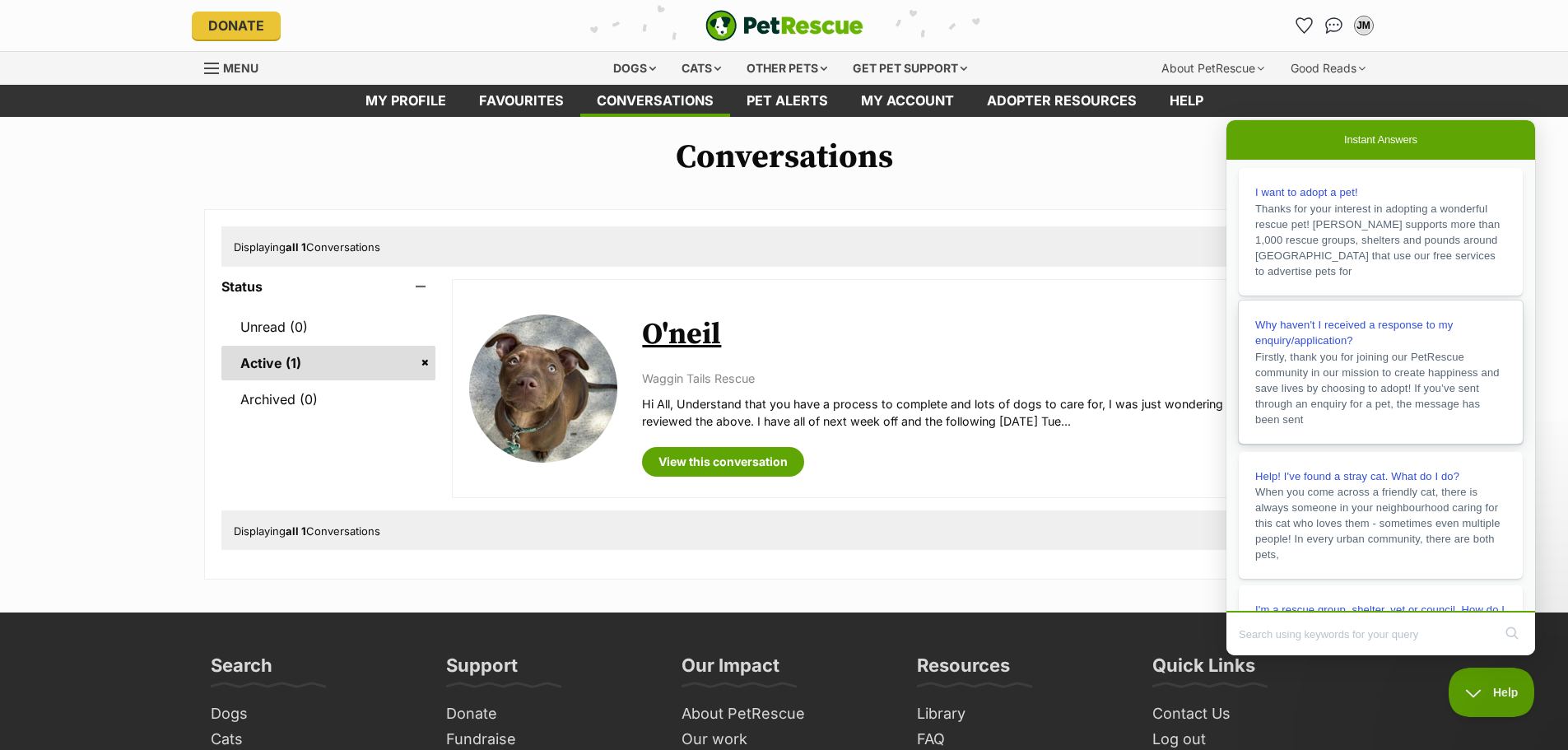
click at [1330, 401] on span "Firstly, thank you for joining our PetRescue community in our mission to create…" at bounding box center [1378, 388] width 244 height 75
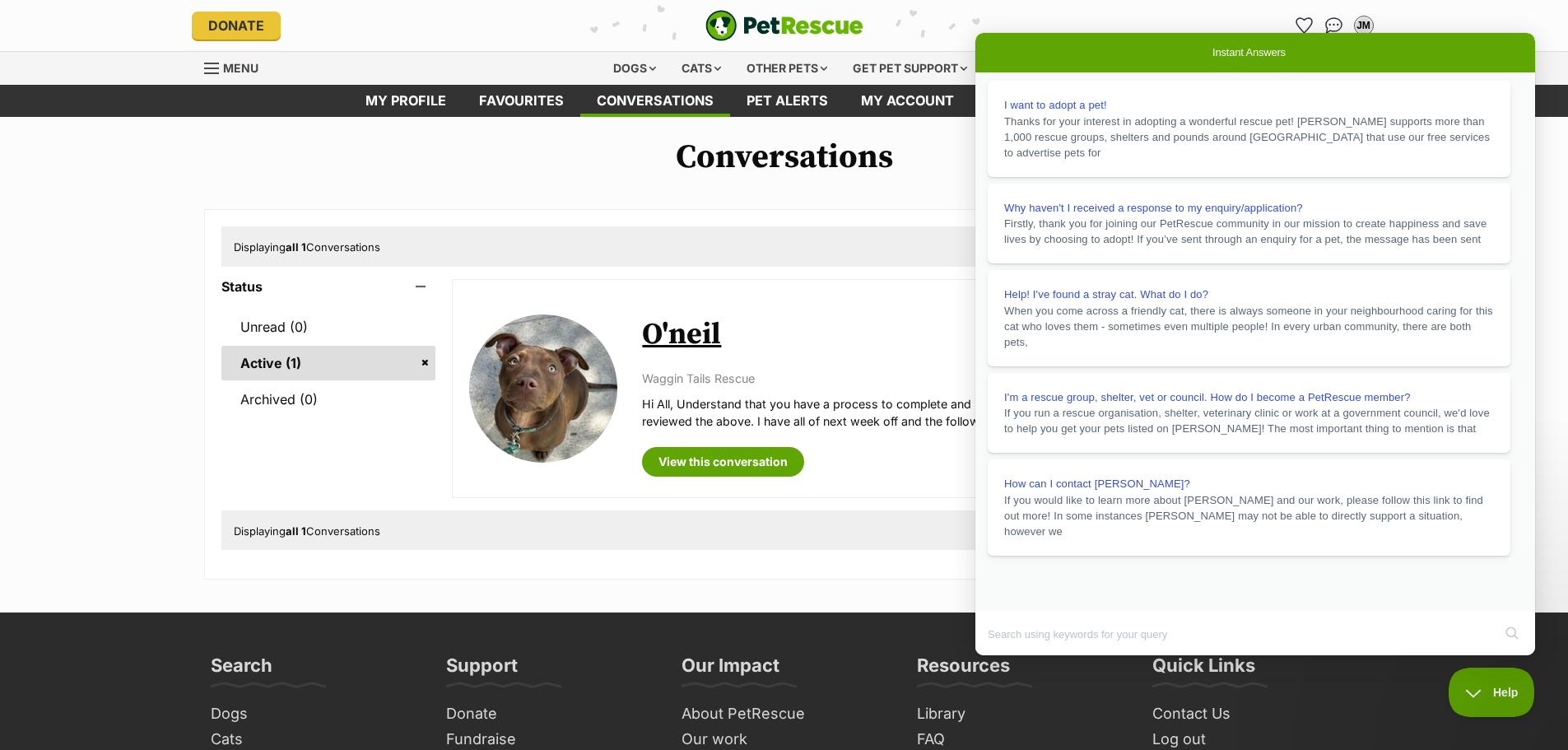
scroll to position [190, 0]
click at [1006, 656] on button "Close" at bounding box center [991, 666] width 30 height 22
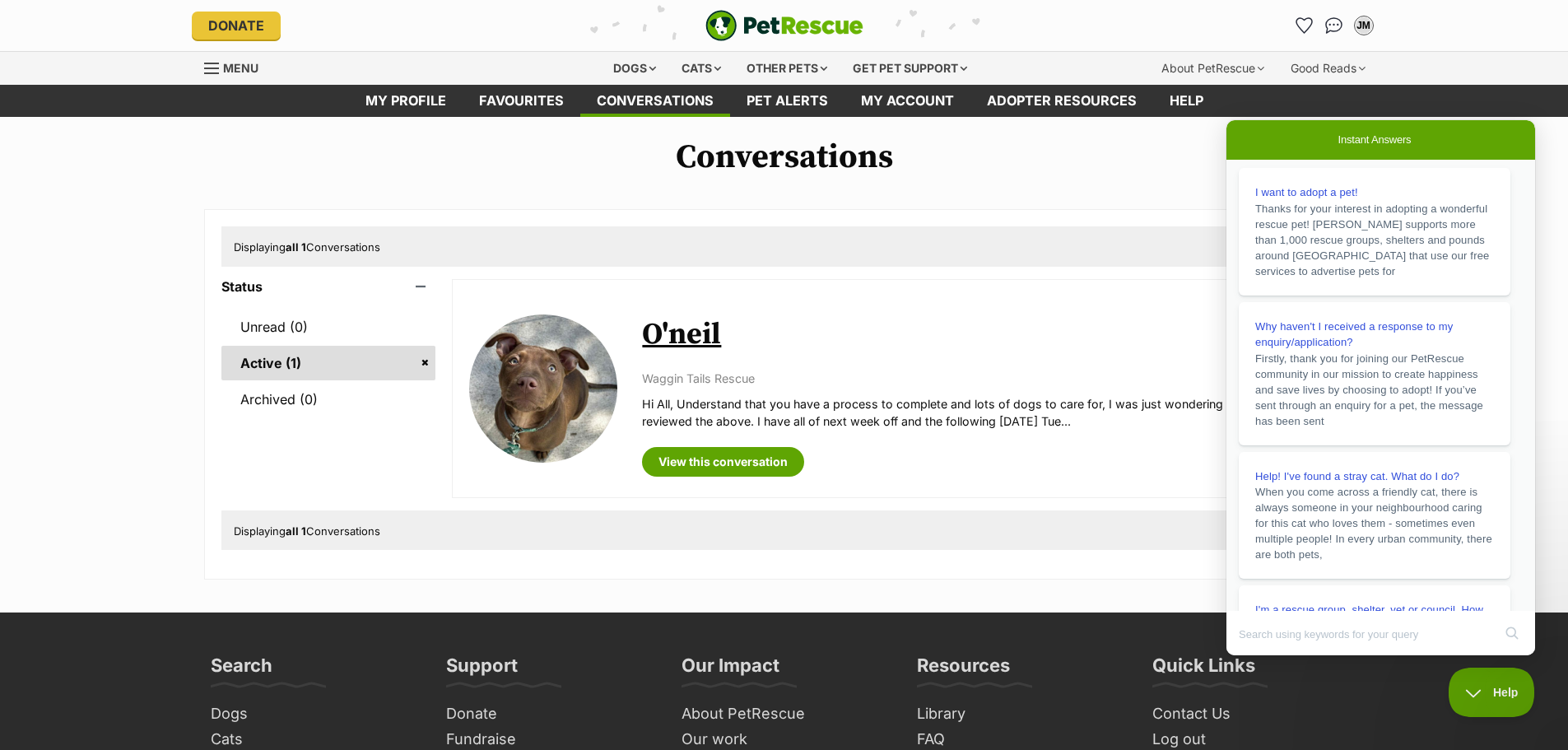
scroll to position [104, 0]
click at [1096, 184] on div "Conversations Displaying all 1 Conversations Status Unread (0) Active (1) Archi…" at bounding box center [784, 358] width 1568 height 441
click at [713, 460] on link "View this conversation" at bounding box center [723, 462] width 162 height 30
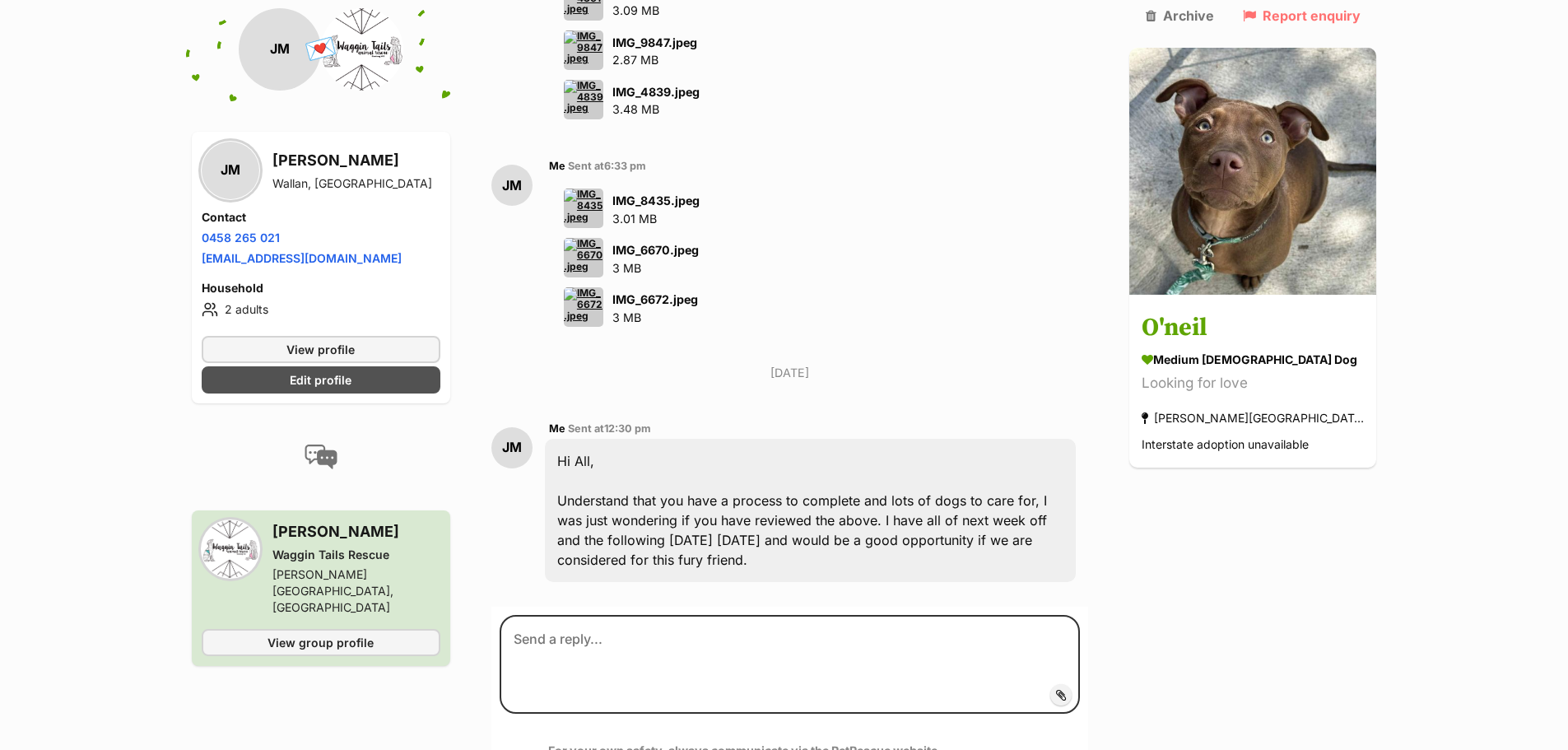
scroll to position [6095, 0]
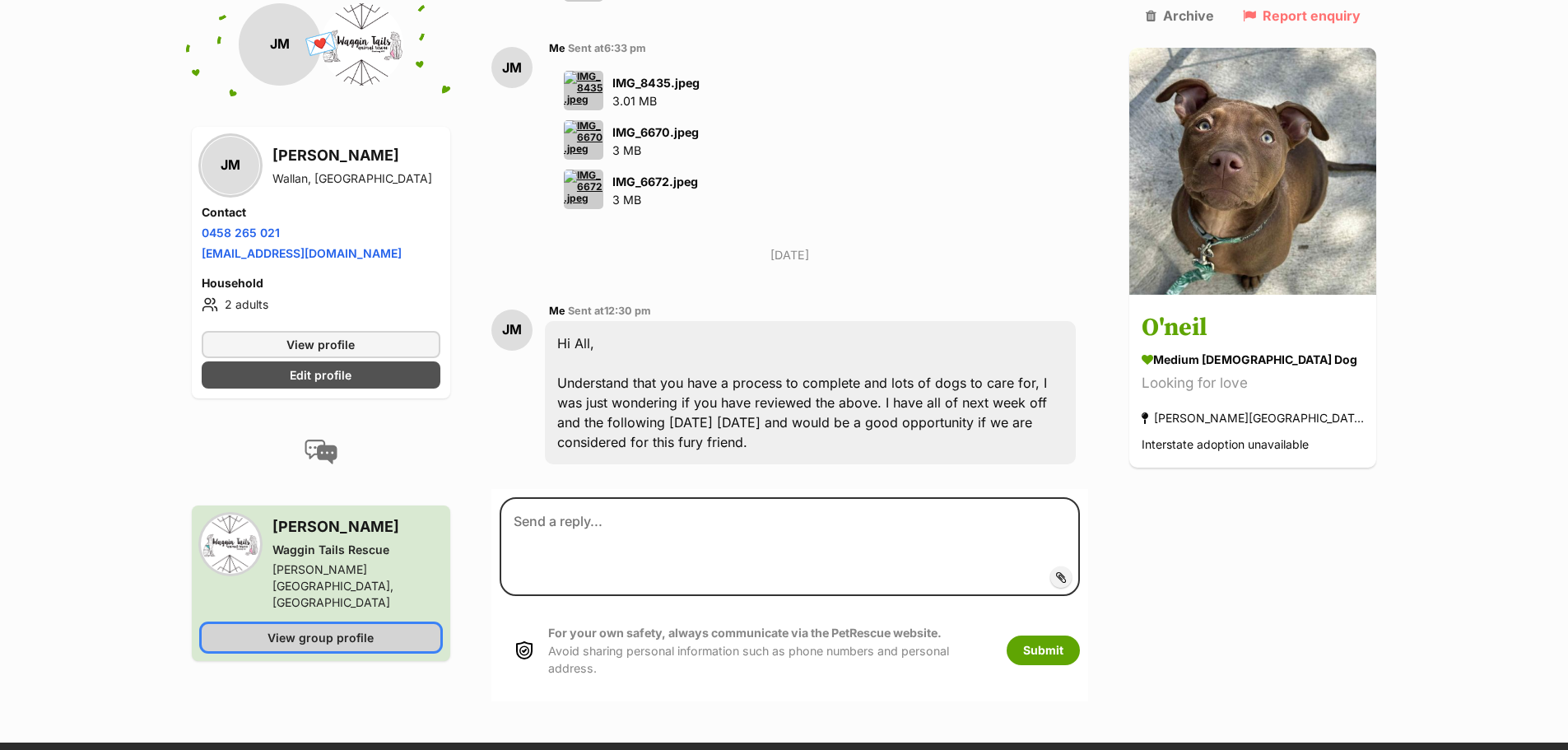
click at [357, 628] on span "View group profile" at bounding box center [321, 637] width 106 height 17
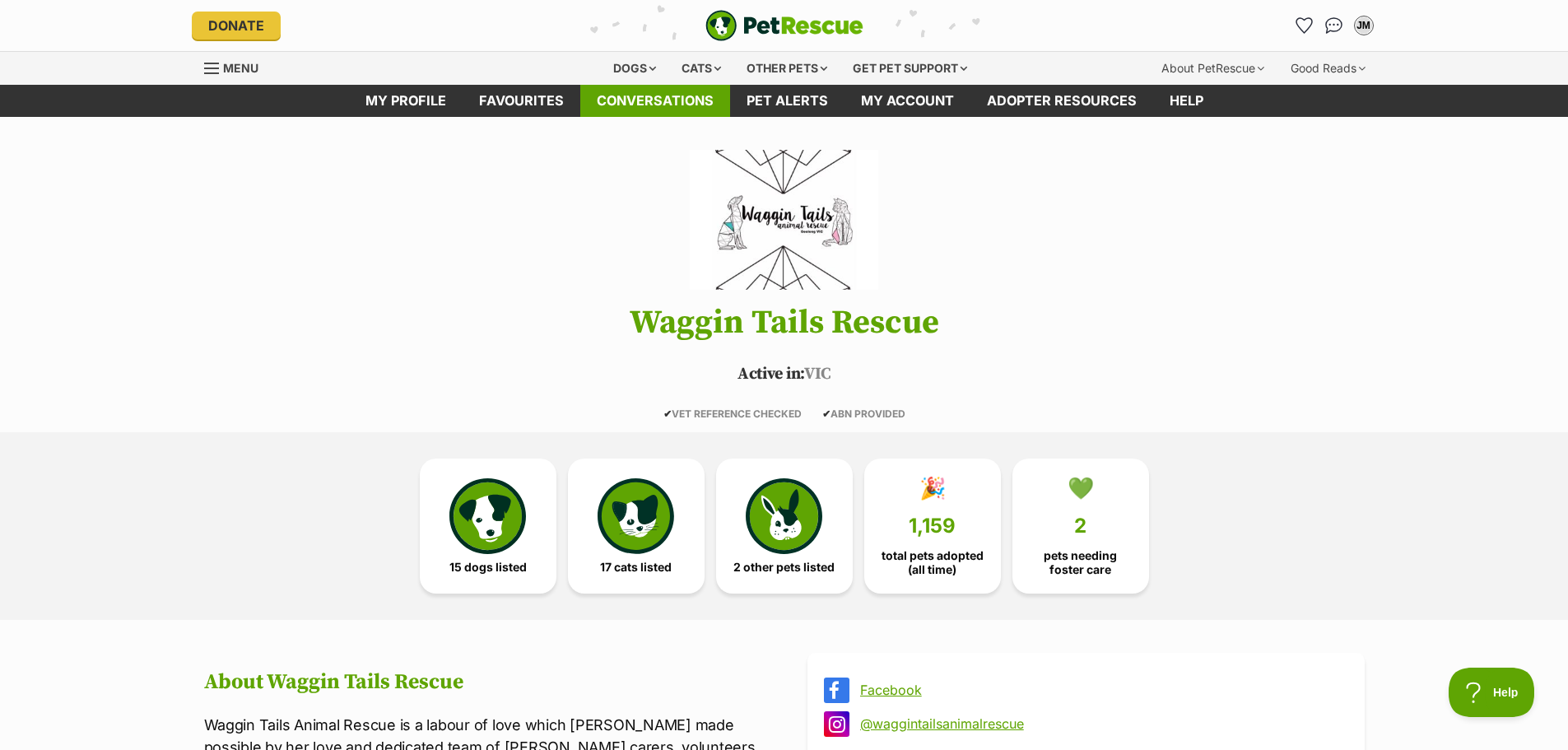
click at [662, 107] on link "Conversations" at bounding box center [655, 100] width 150 height 32
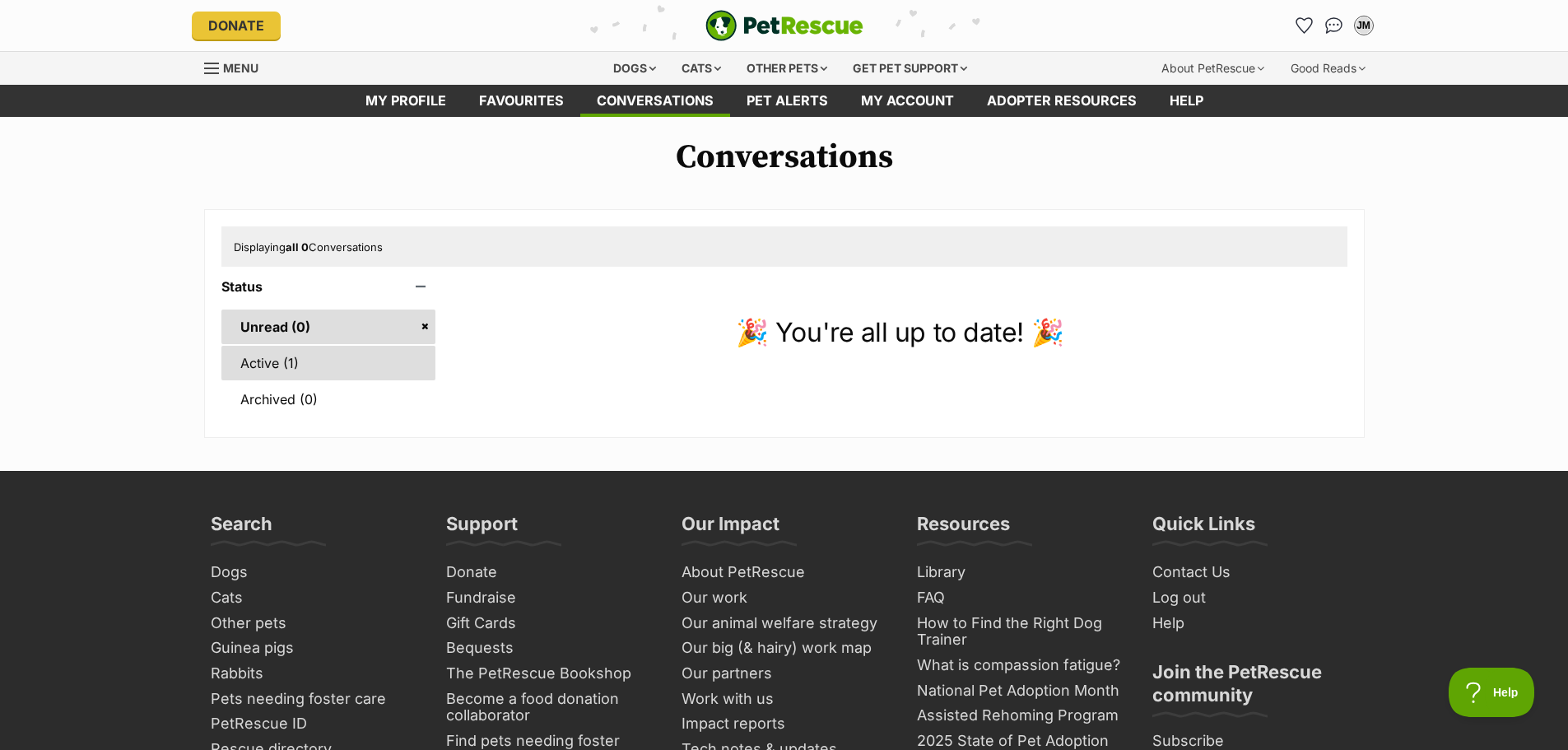
click at [325, 366] on link "Active (1)" at bounding box center [329, 364] width 215 height 35
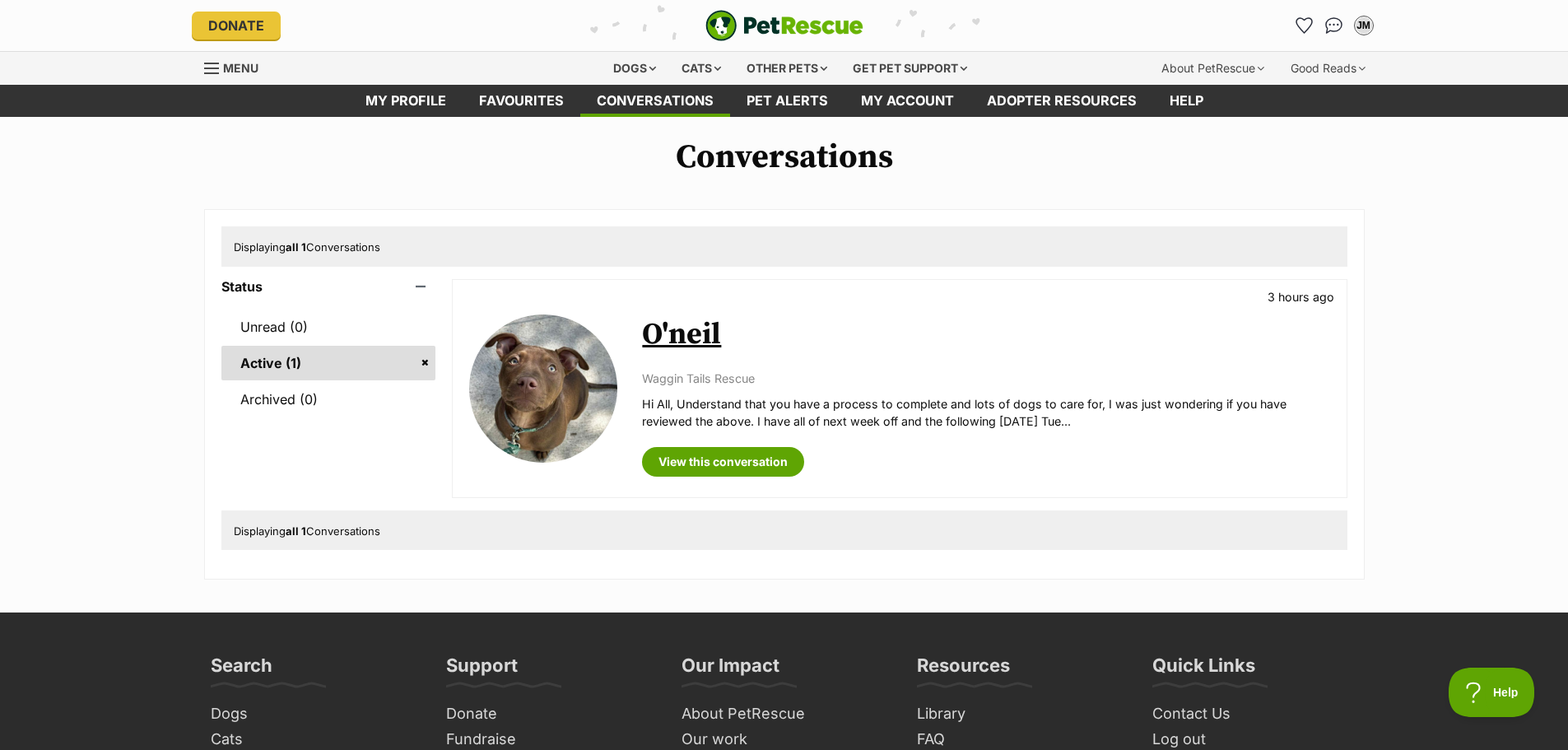
click at [684, 327] on link "O'neil" at bounding box center [681, 334] width 79 height 37
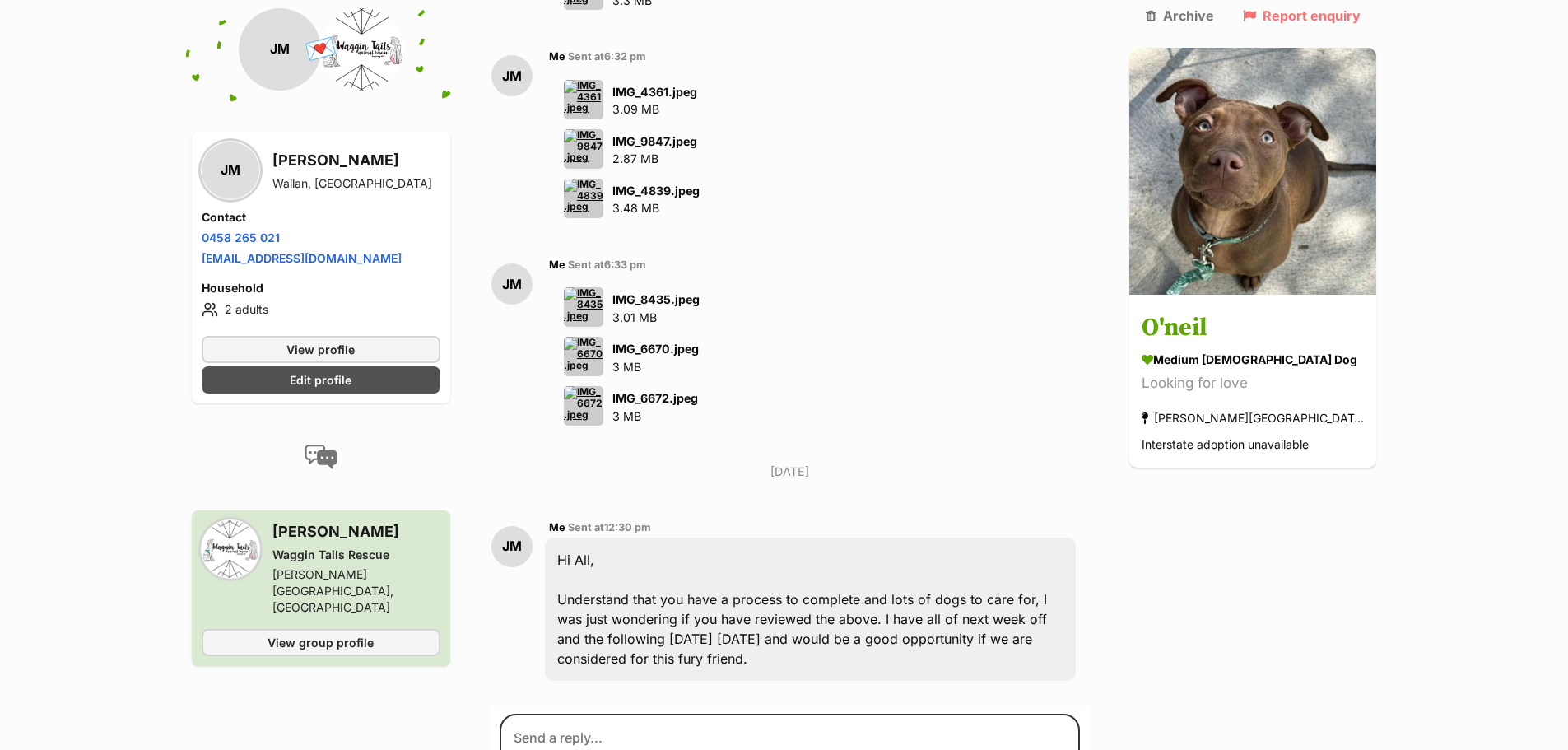
scroll to position [5882, 0]
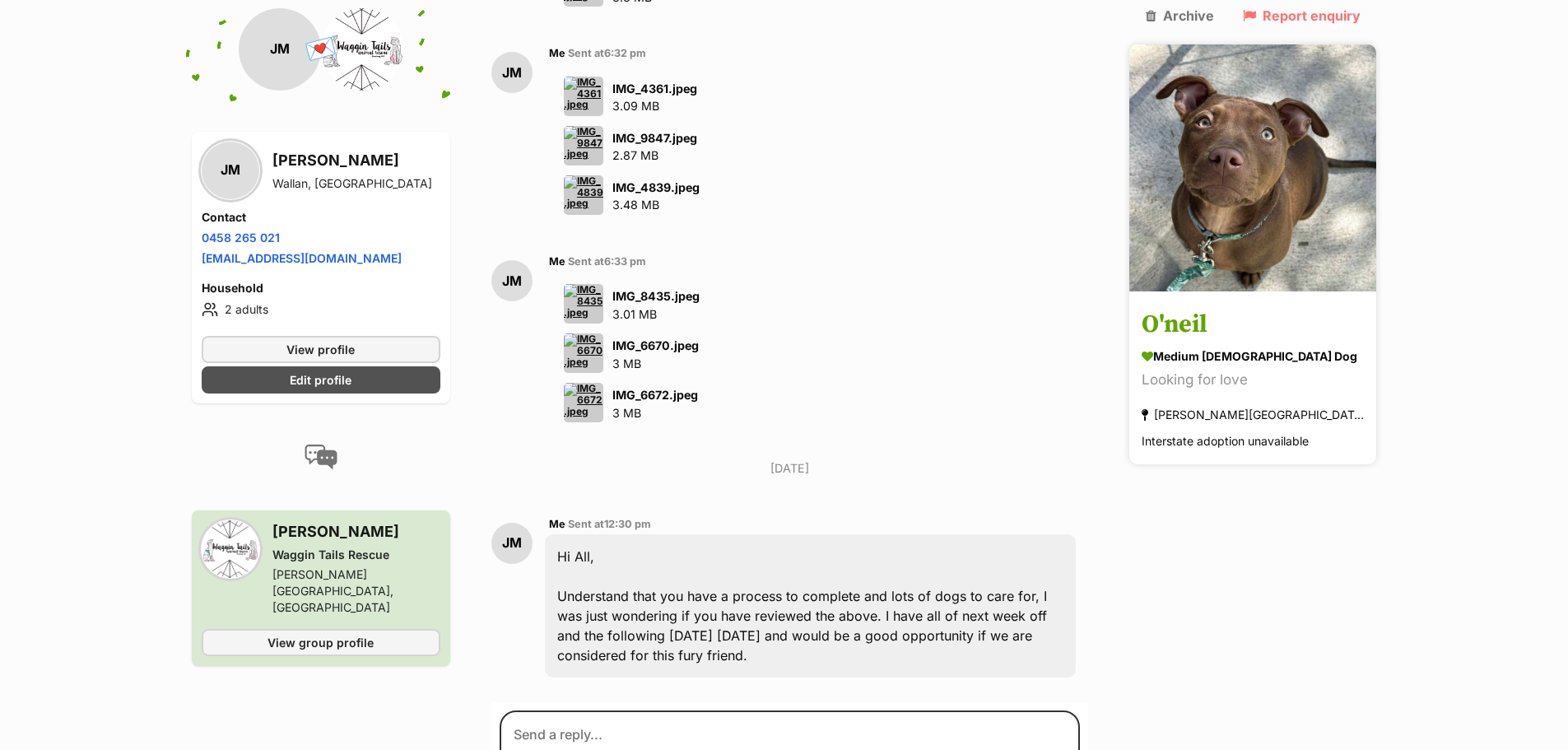
click at [1228, 307] on h3 "O'neil" at bounding box center [1253, 325] width 223 height 37
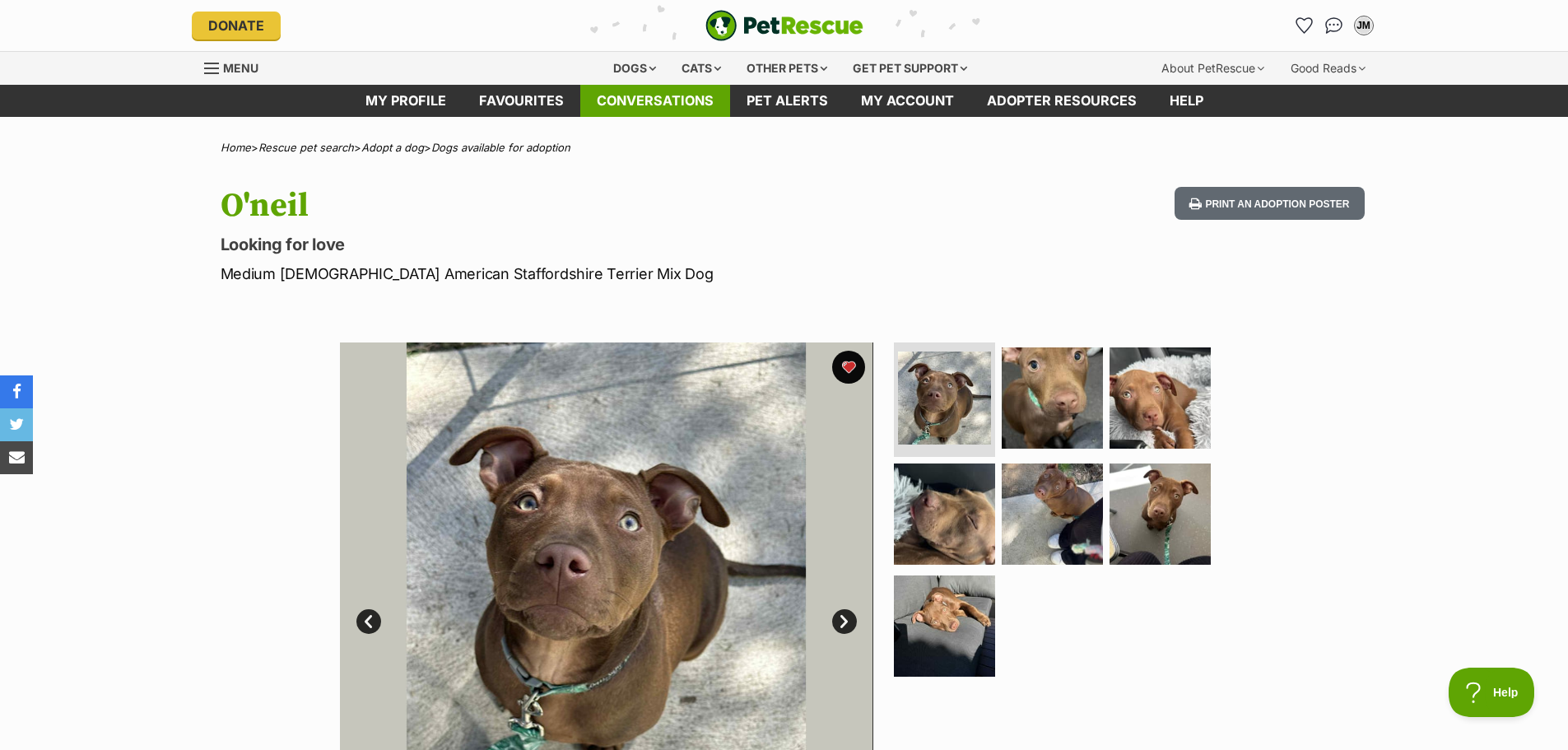
click at [681, 95] on link "Conversations" at bounding box center [655, 100] width 150 height 32
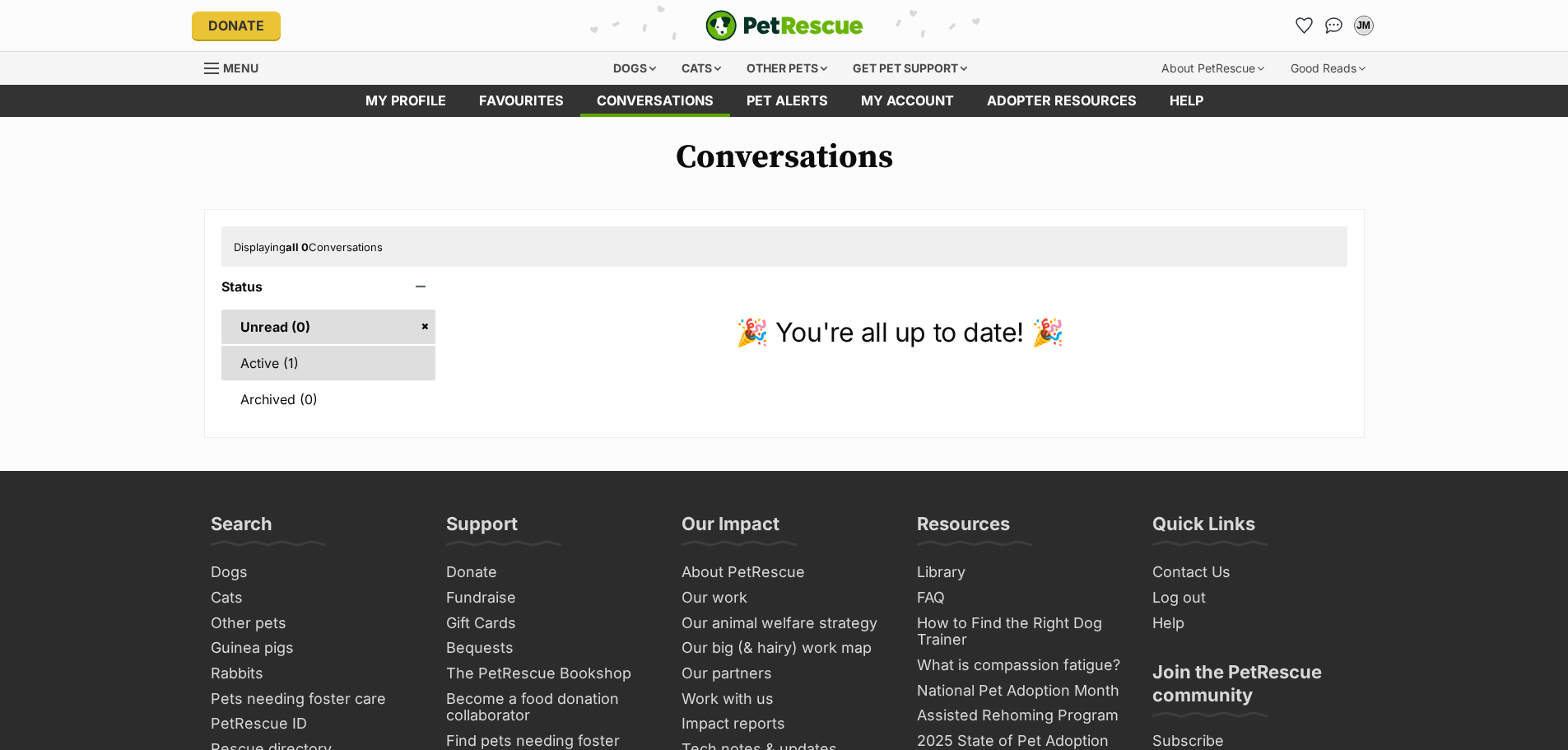
click at [344, 363] on link "Active (1)" at bounding box center [329, 364] width 215 height 35
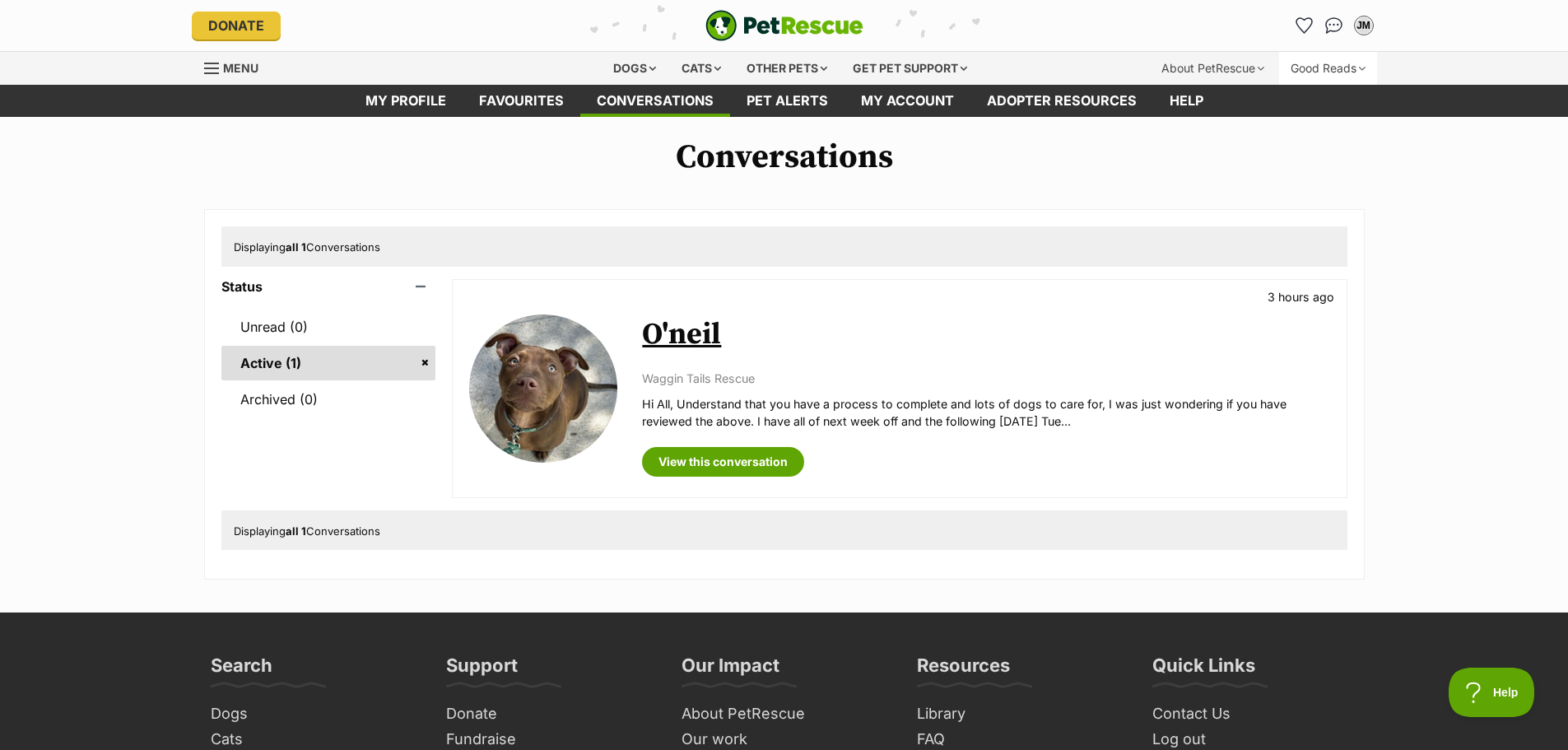
click at [1333, 72] on div "Good Reads" at bounding box center [1328, 69] width 98 height 33
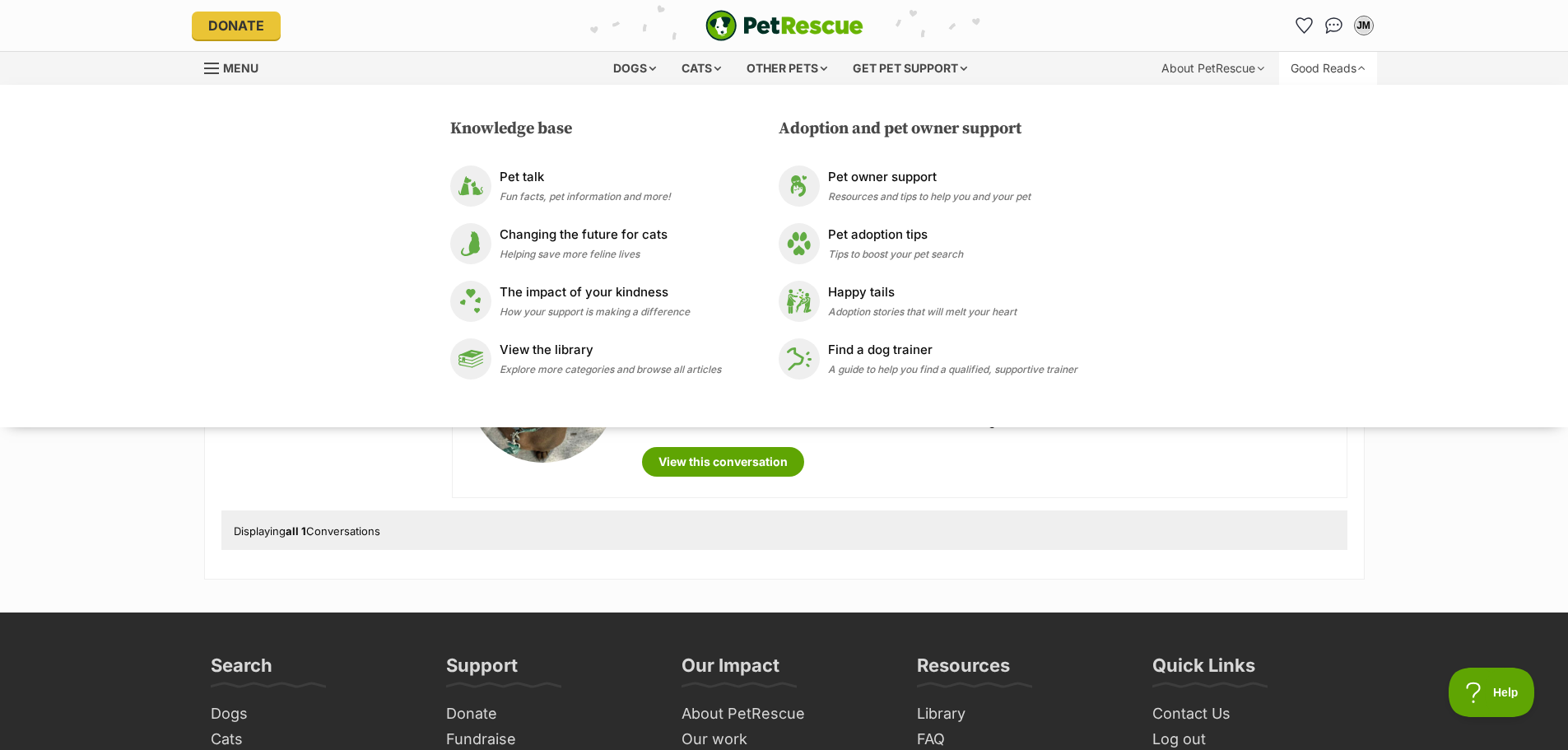
click at [1439, 531] on div "Conversations Displaying all 1 Conversations Status Unread (0) Active (1) Archi…" at bounding box center [784, 358] width 1568 height 441
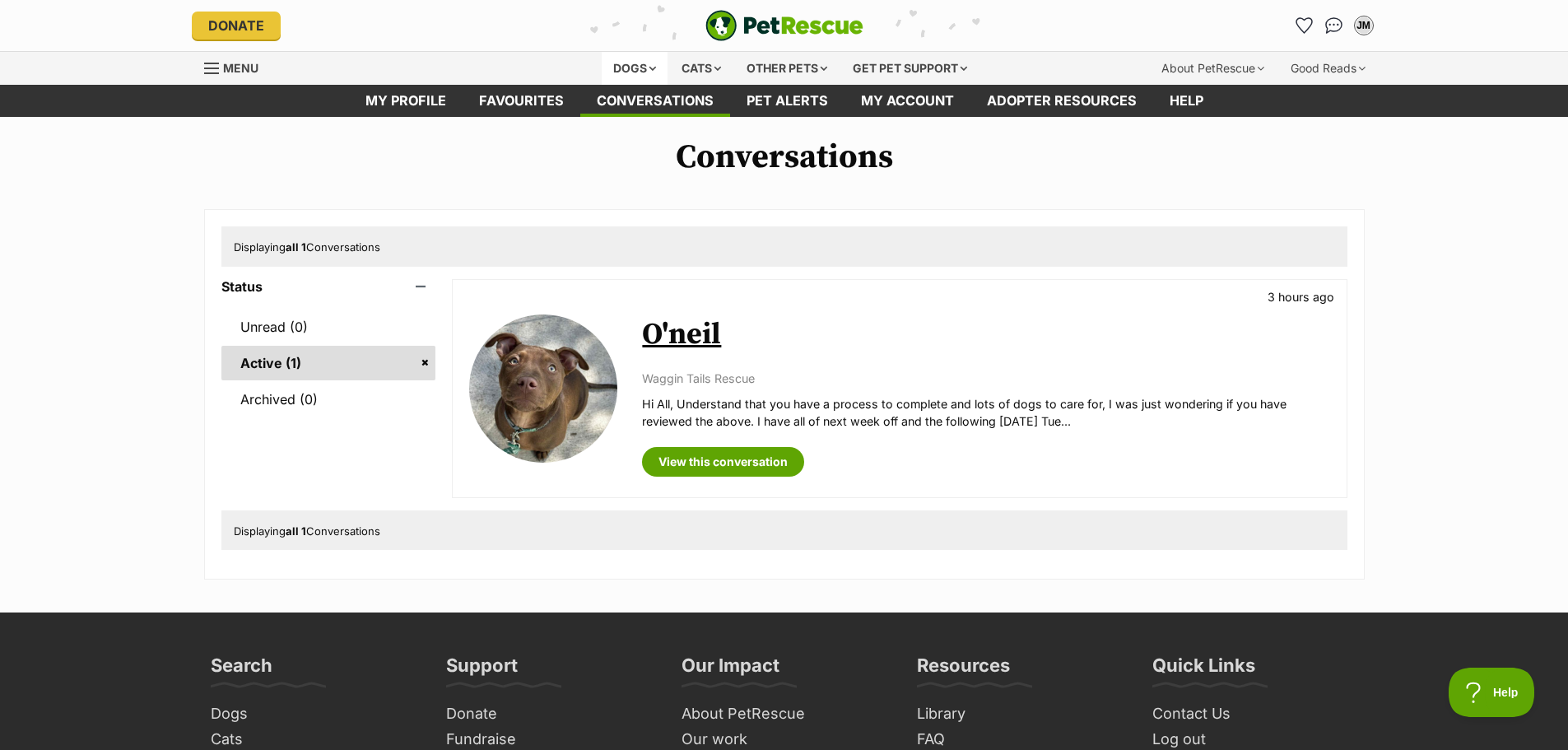
click at [642, 60] on div "Dogs" at bounding box center [635, 69] width 66 height 33
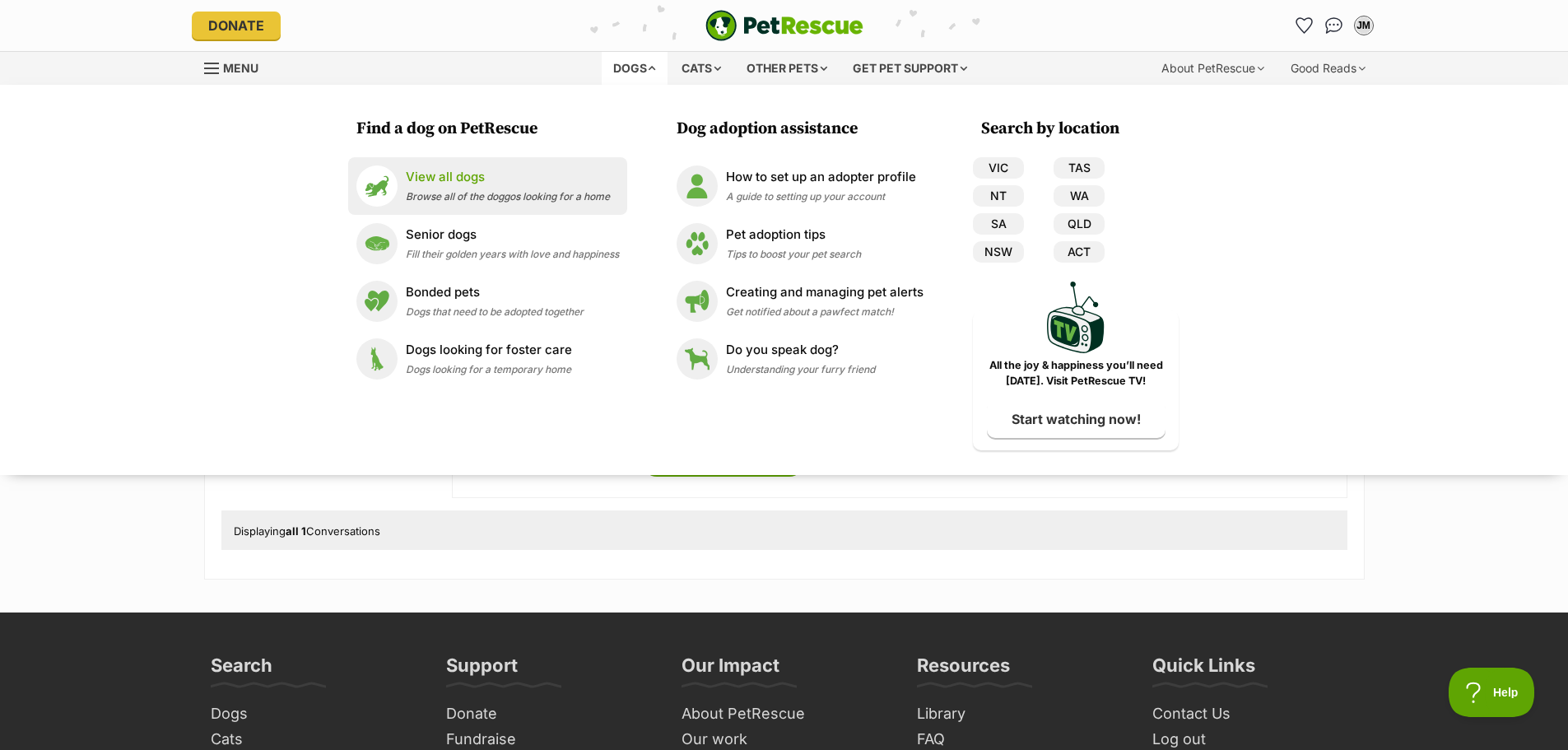
click at [477, 188] on div "View all dogs Browse all of the doggos looking for a home" at bounding box center [508, 185] width 204 height 36
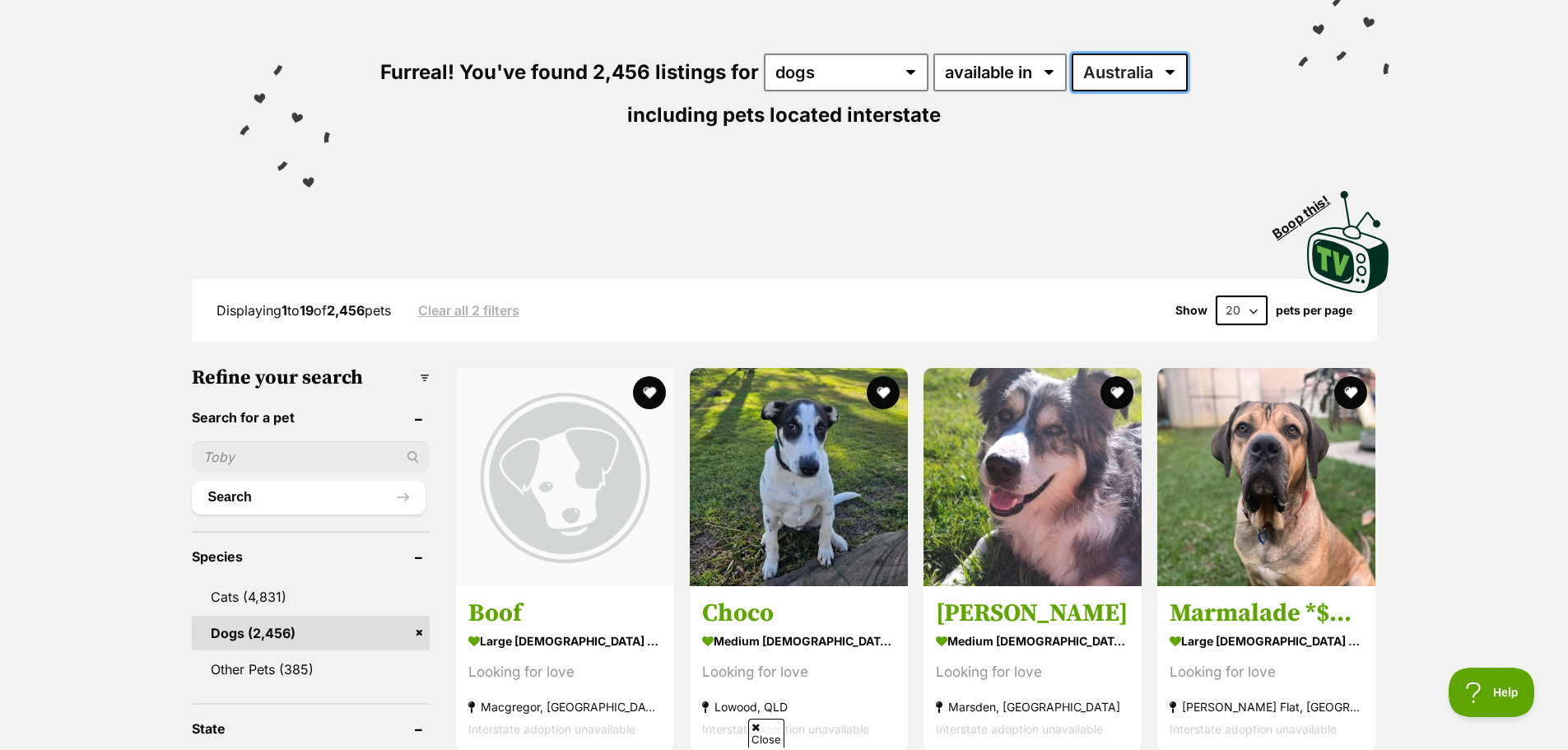
drag, startPoint x: 1124, startPoint y: 59, endPoint x: 1131, endPoint y: 83, distance: 25.0
click at [1124, 59] on select "Australia ACT NSW NT QLD SA TAS VIC WA" at bounding box center [1129, 73] width 116 height 38
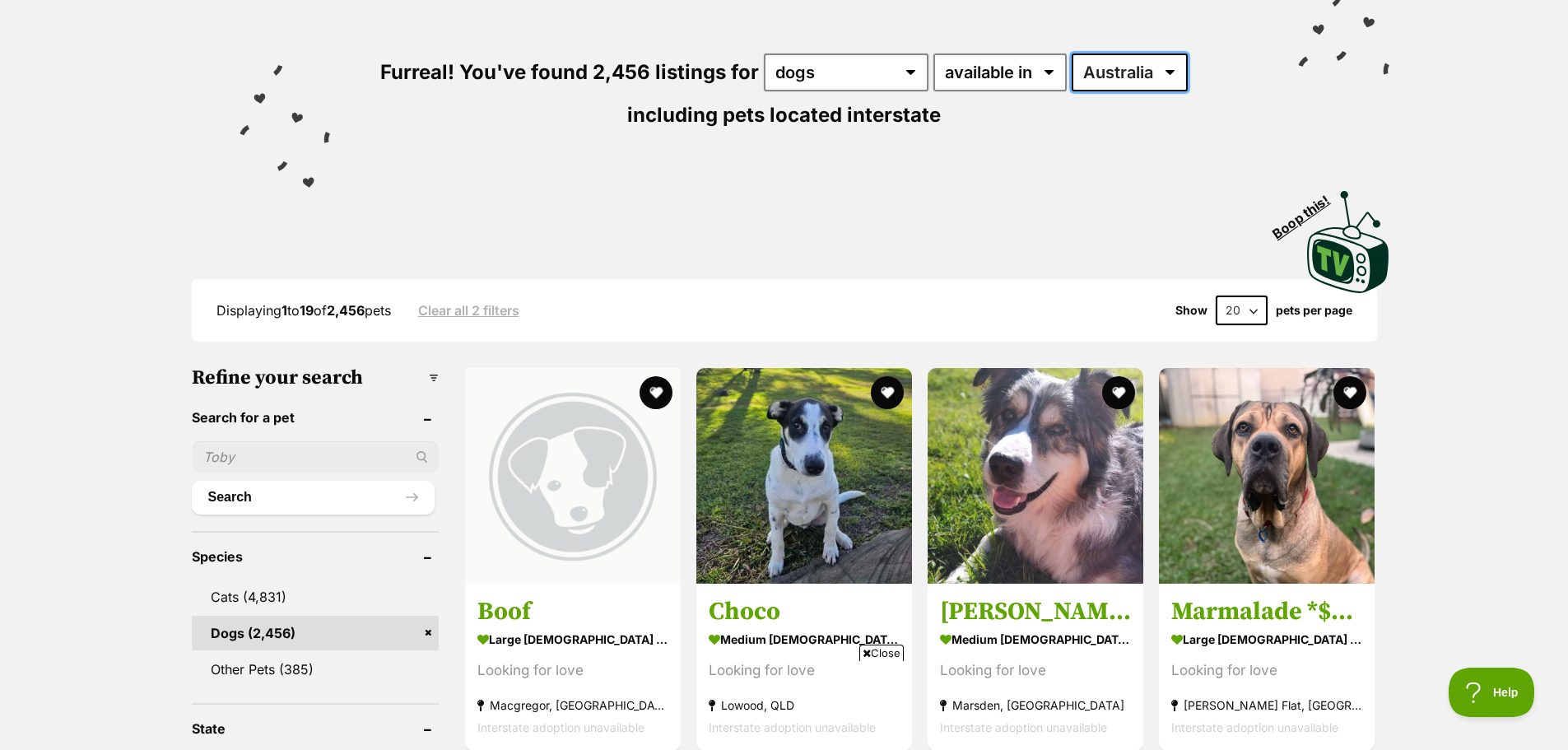
select select "VIC"
click at [1071, 54] on select "Australia ACT NSW NT QLD SA TAS VIC WA" at bounding box center [1129, 73] width 116 height 38
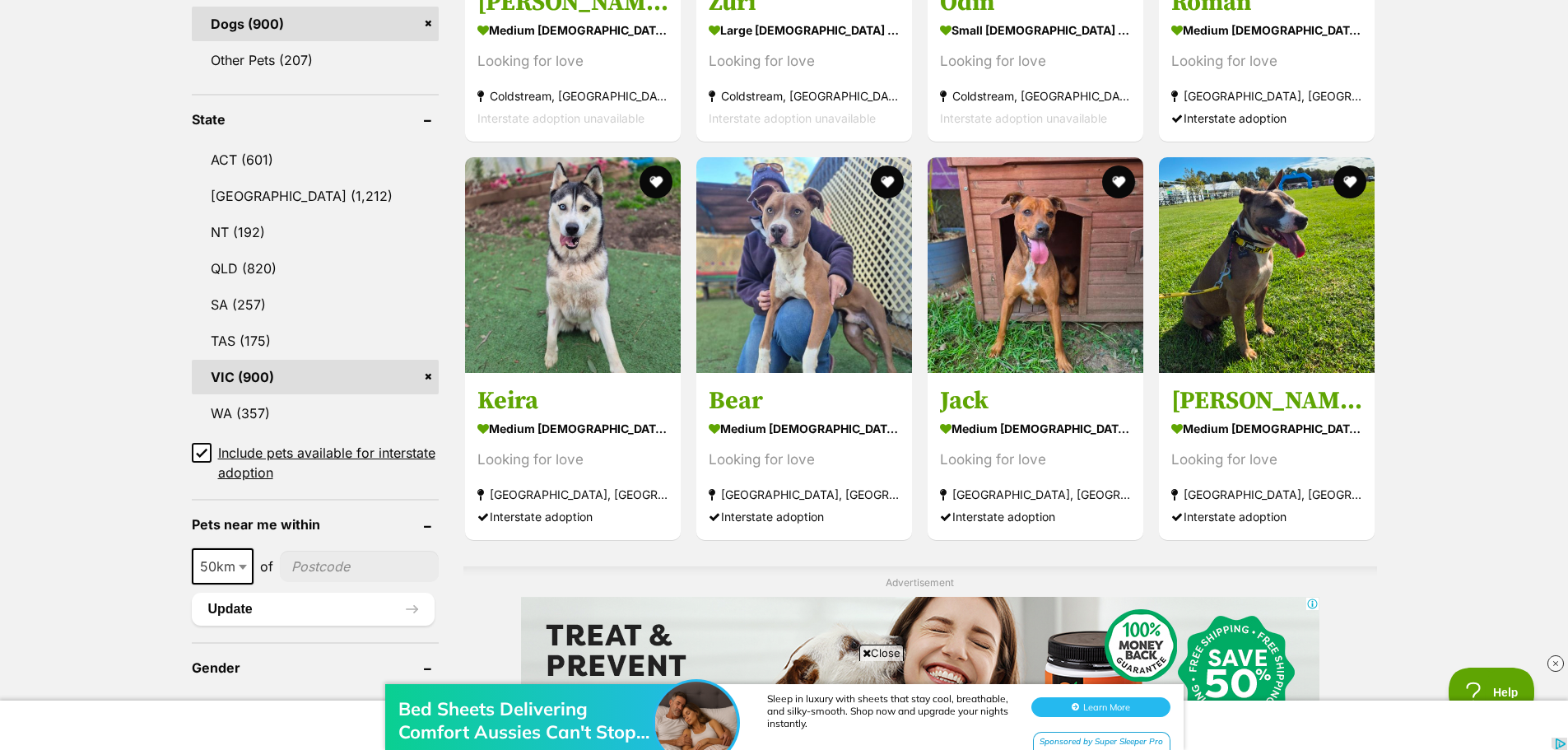
scroll to position [741, 0]
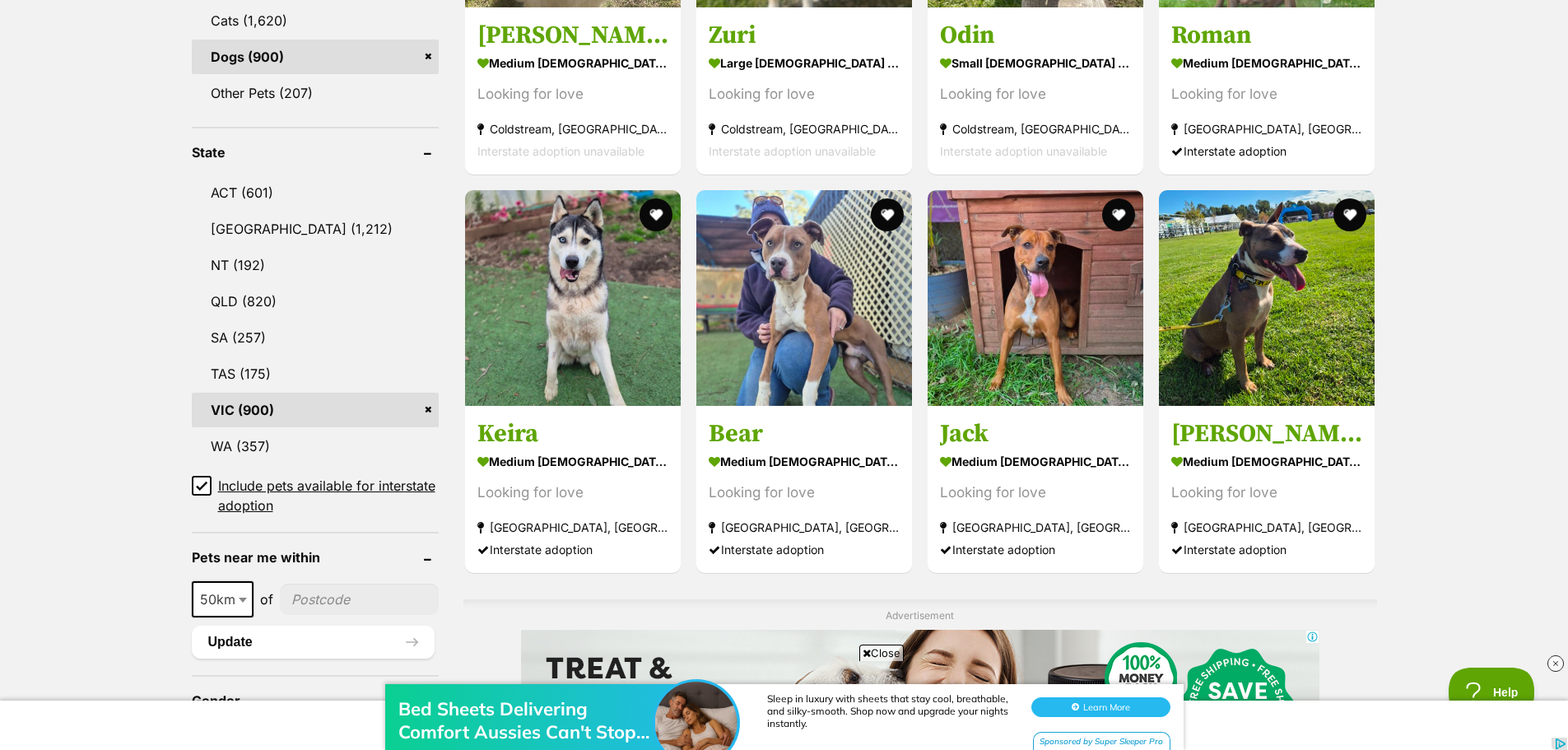
click at [202, 489] on icon at bounding box center [201, 485] width 11 height 11
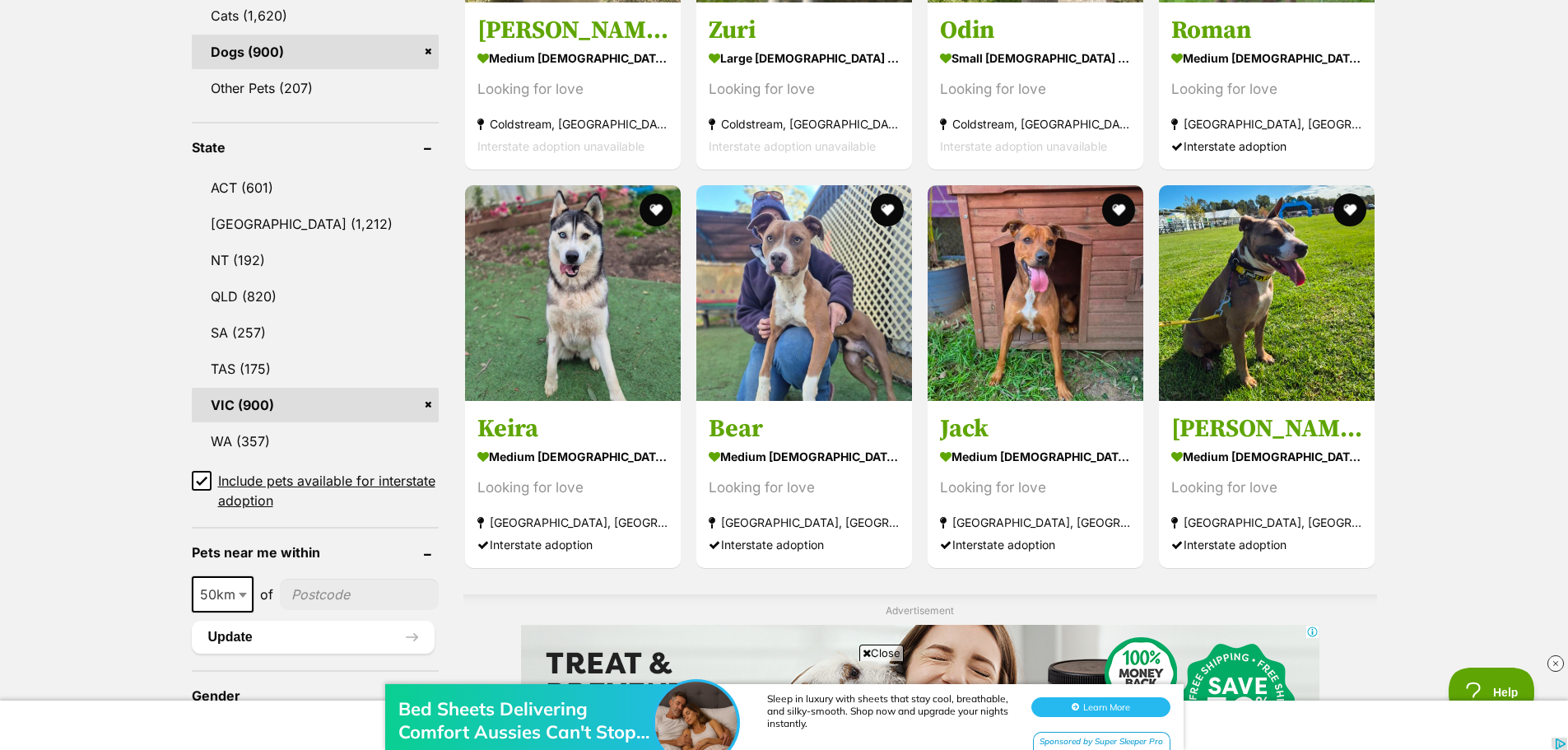
scroll to position [988, 0]
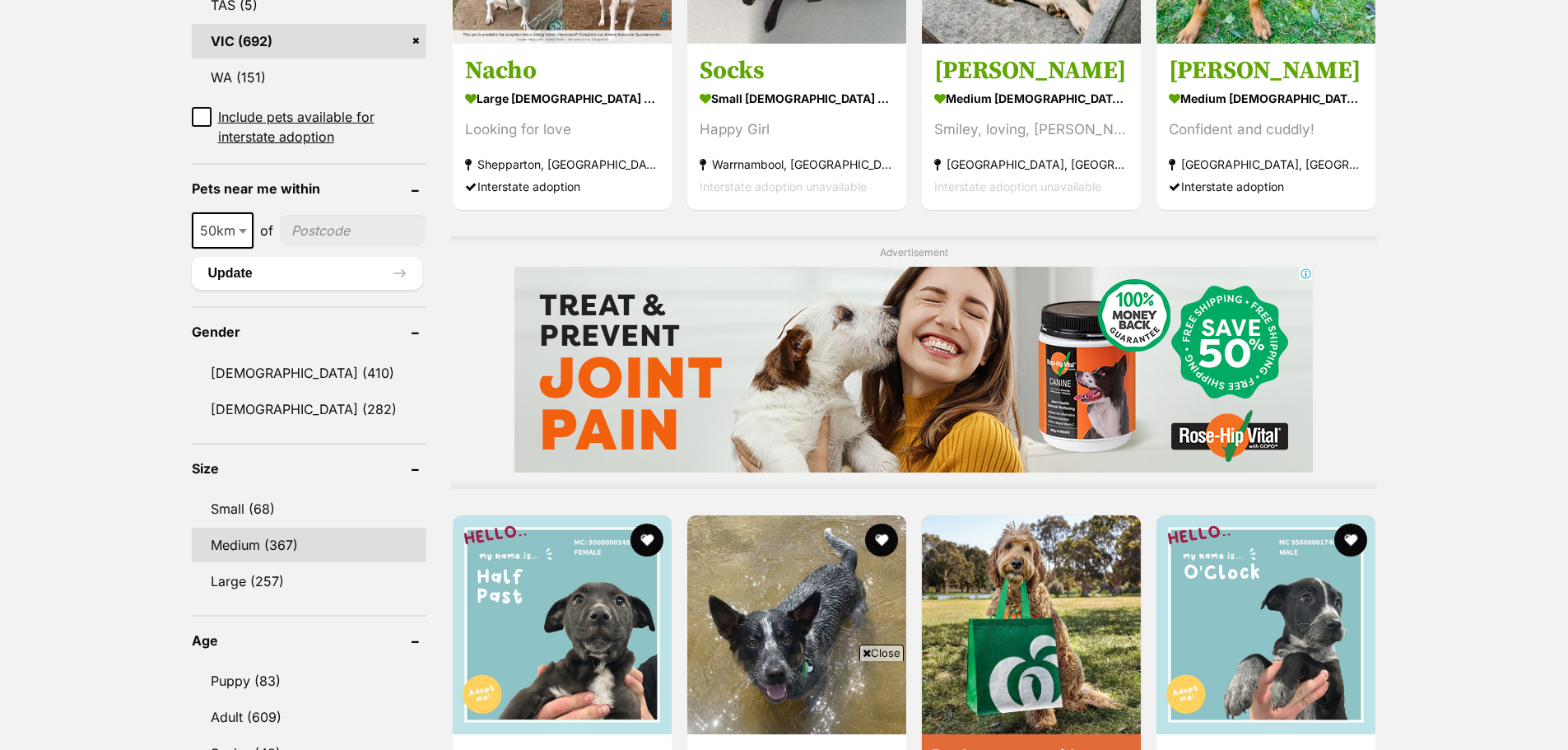
click at [264, 540] on link "Medium (367)" at bounding box center [310, 546] width 235 height 35
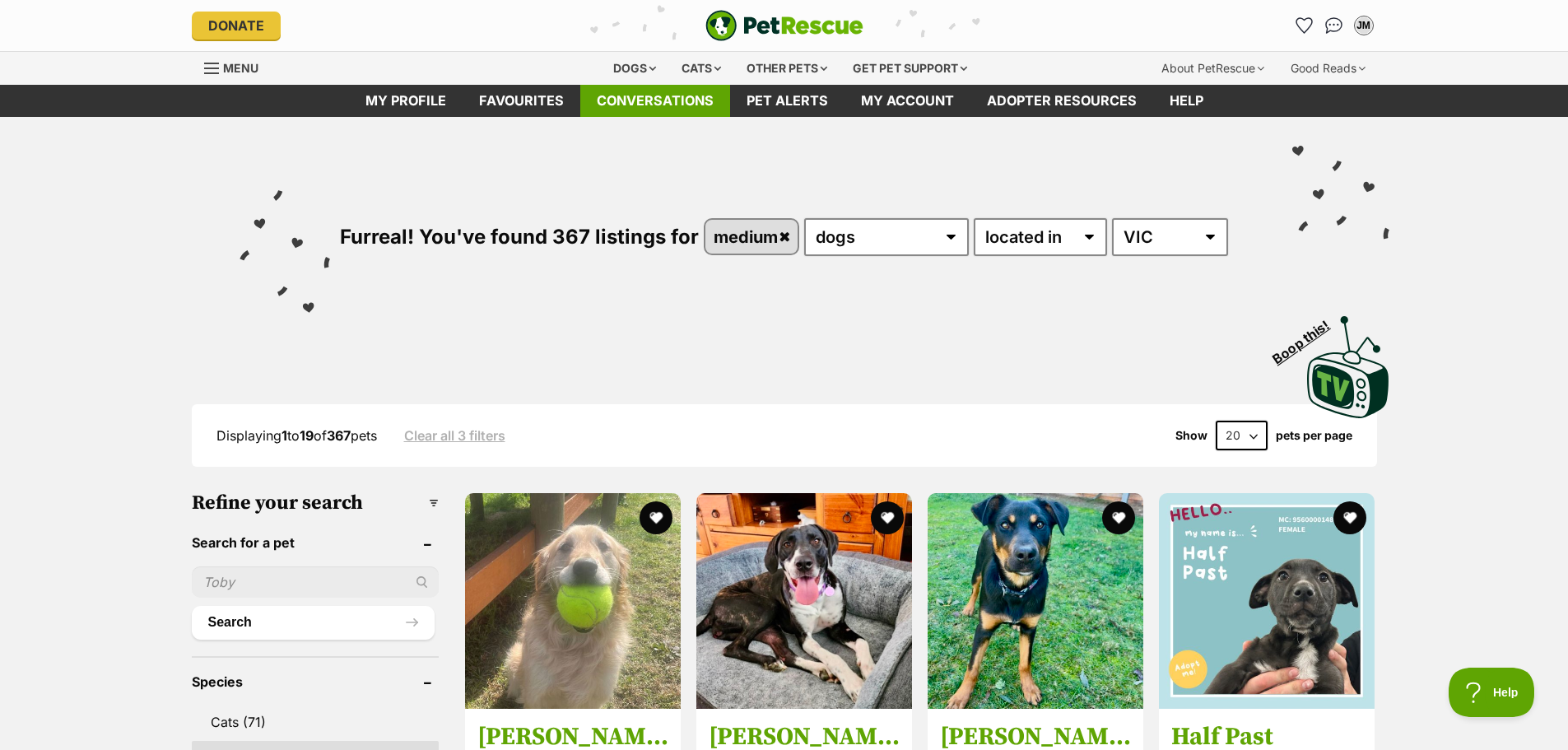
click at [673, 106] on link "Conversations" at bounding box center [655, 100] width 150 height 32
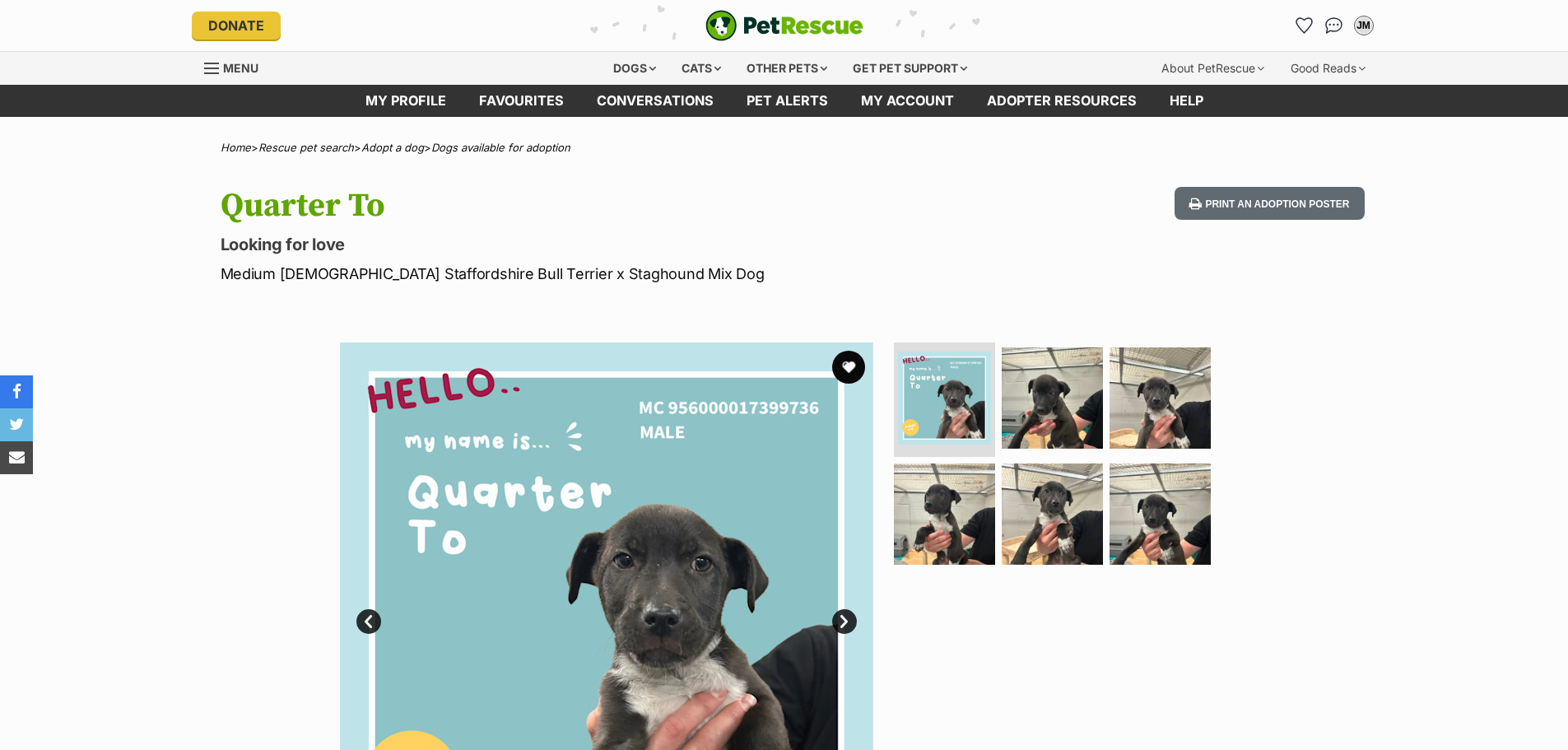
drag, startPoint x: 504, startPoint y: 277, endPoint x: 540, endPoint y: 278, distance: 36.0
click at [560, 273] on p "Medium [DEMOGRAPHIC_DATA] Staffordshire Bull Terrier x Staghound Mix Dog" at bounding box center [569, 274] width 697 height 23
click at [540, 278] on p "Medium [DEMOGRAPHIC_DATA] Staffordshire Bull Terrier x Staghound Mix Dog" at bounding box center [569, 274] width 697 height 23
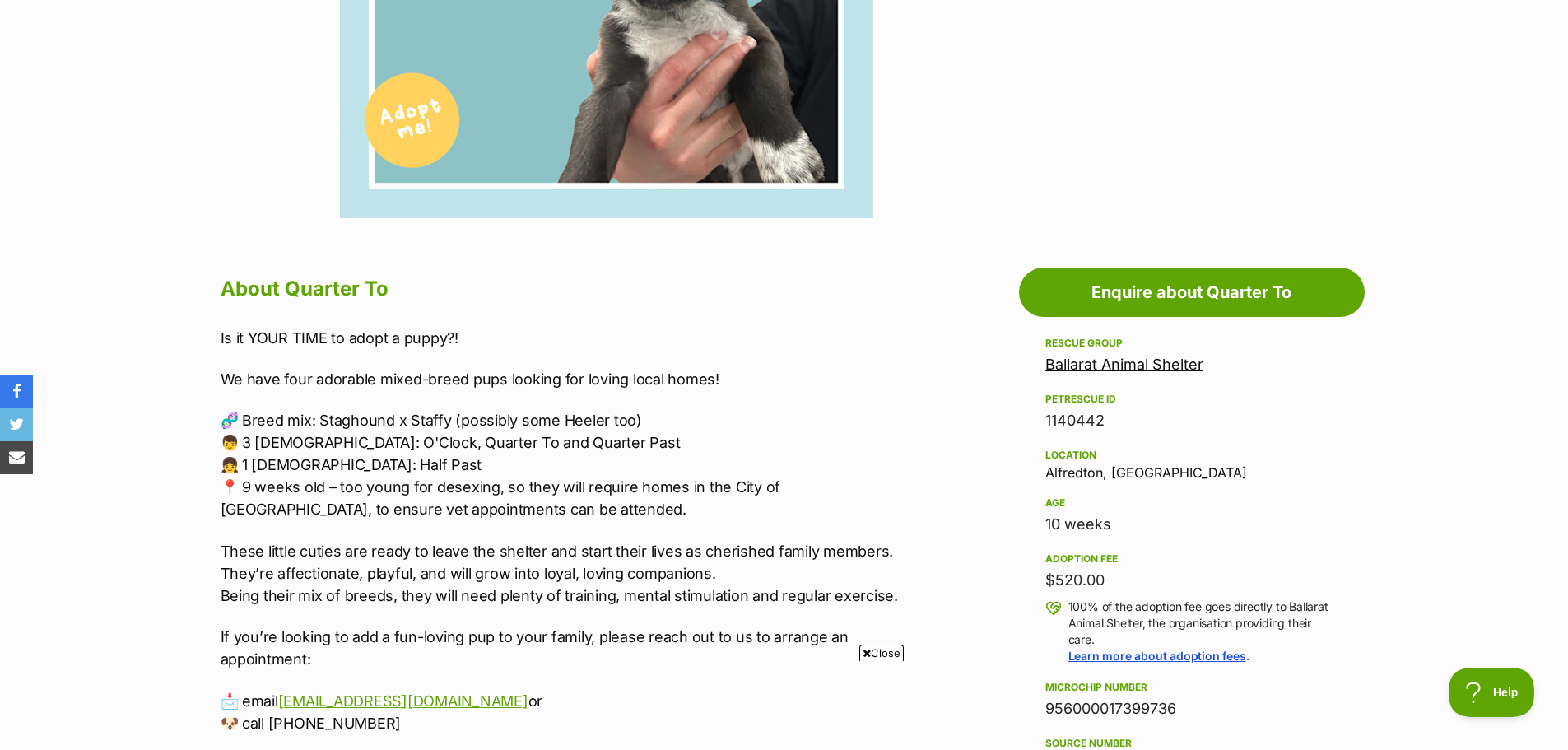
scroll to position [659, 0]
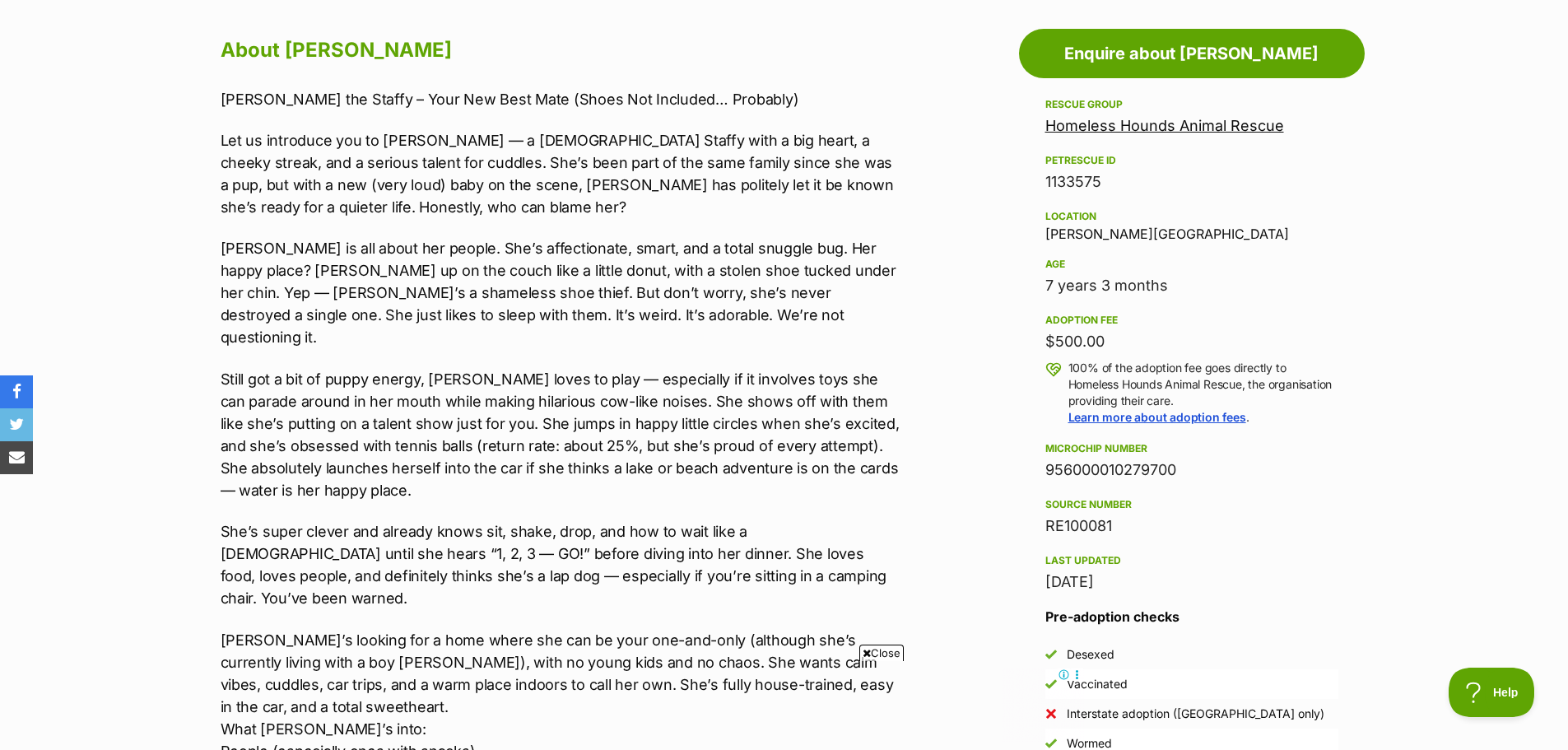
scroll to position [906, 0]
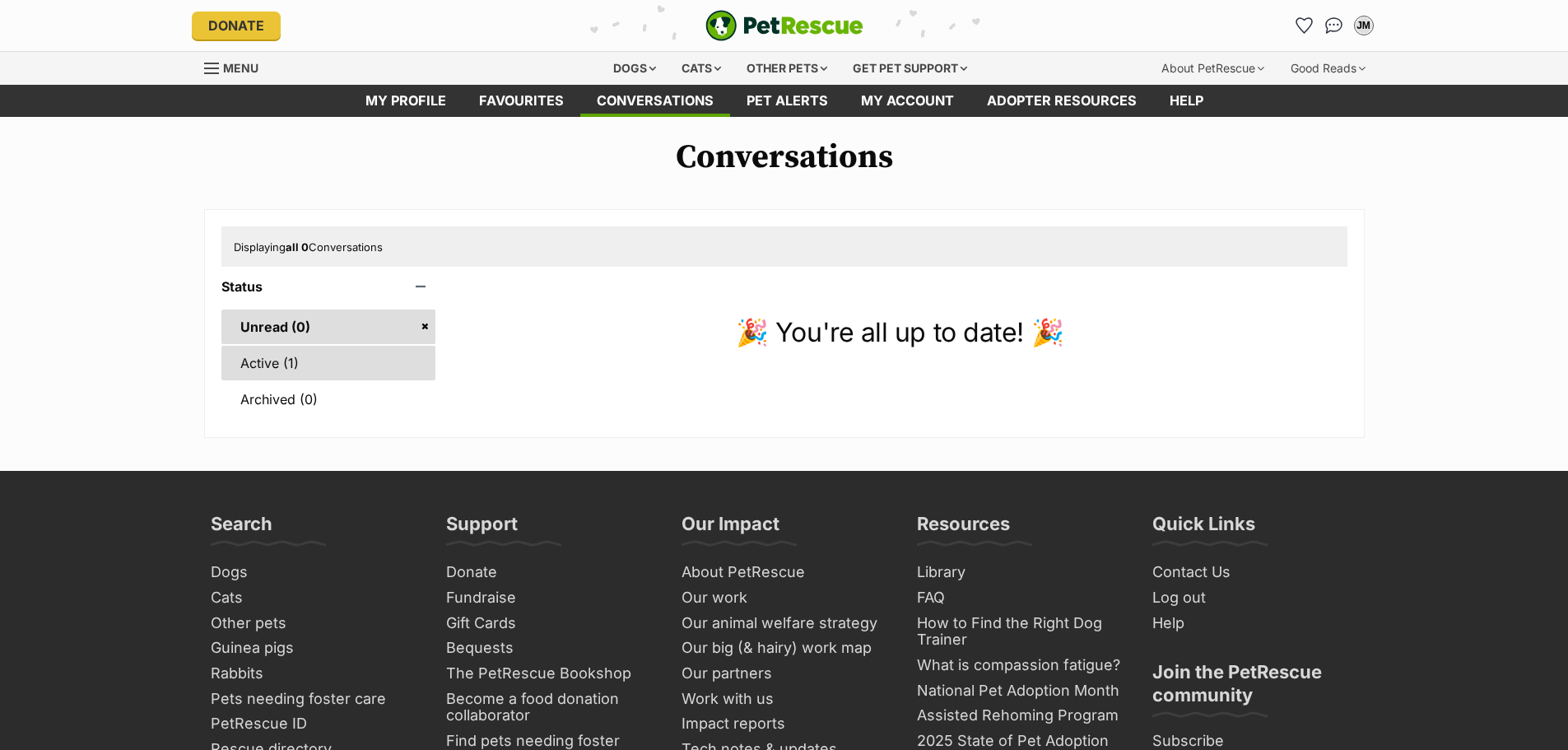
click at [253, 373] on link "Active (1)" at bounding box center [329, 364] width 215 height 35
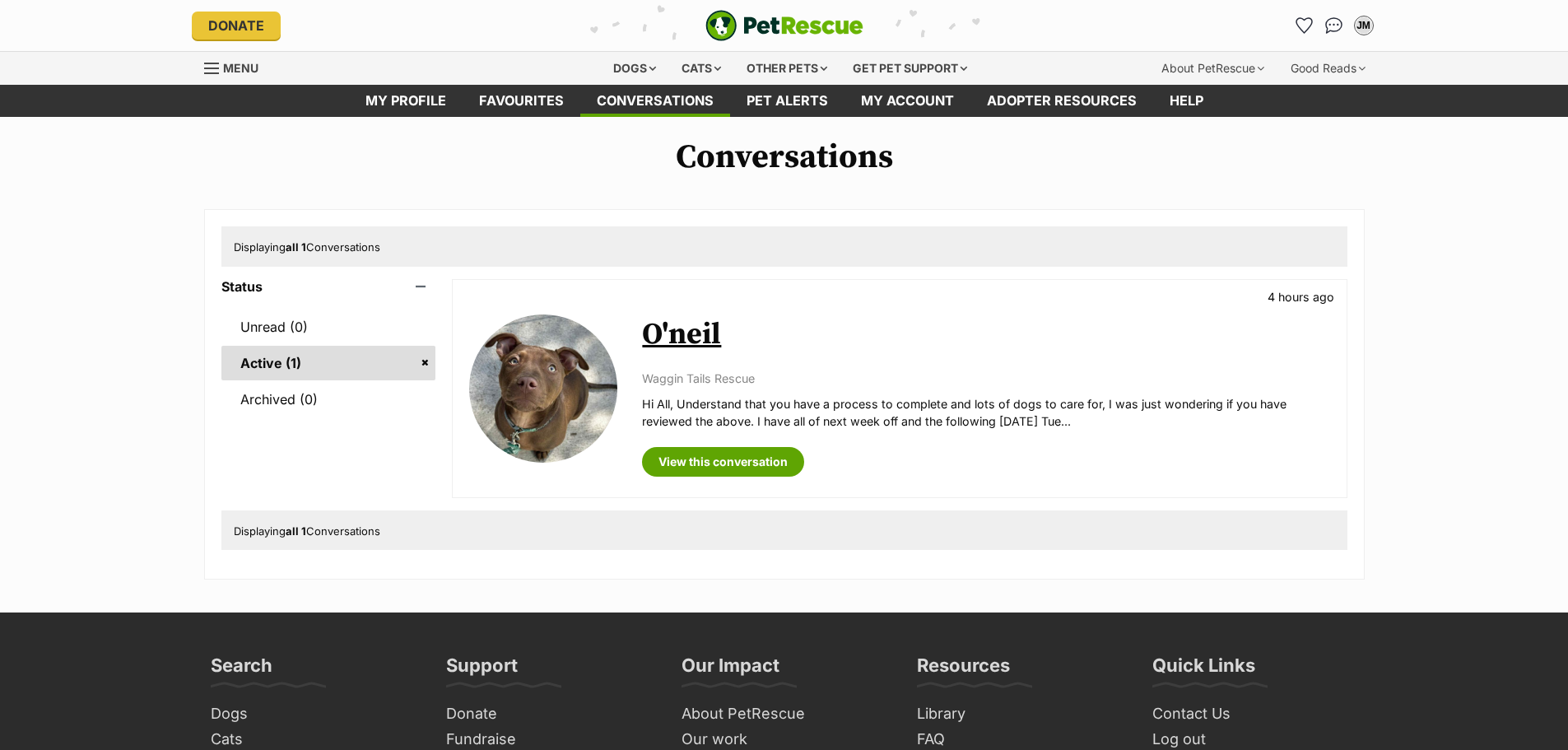
click at [668, 338] on link "O'neil" at bounding box center [681, 334] width 79 height 37
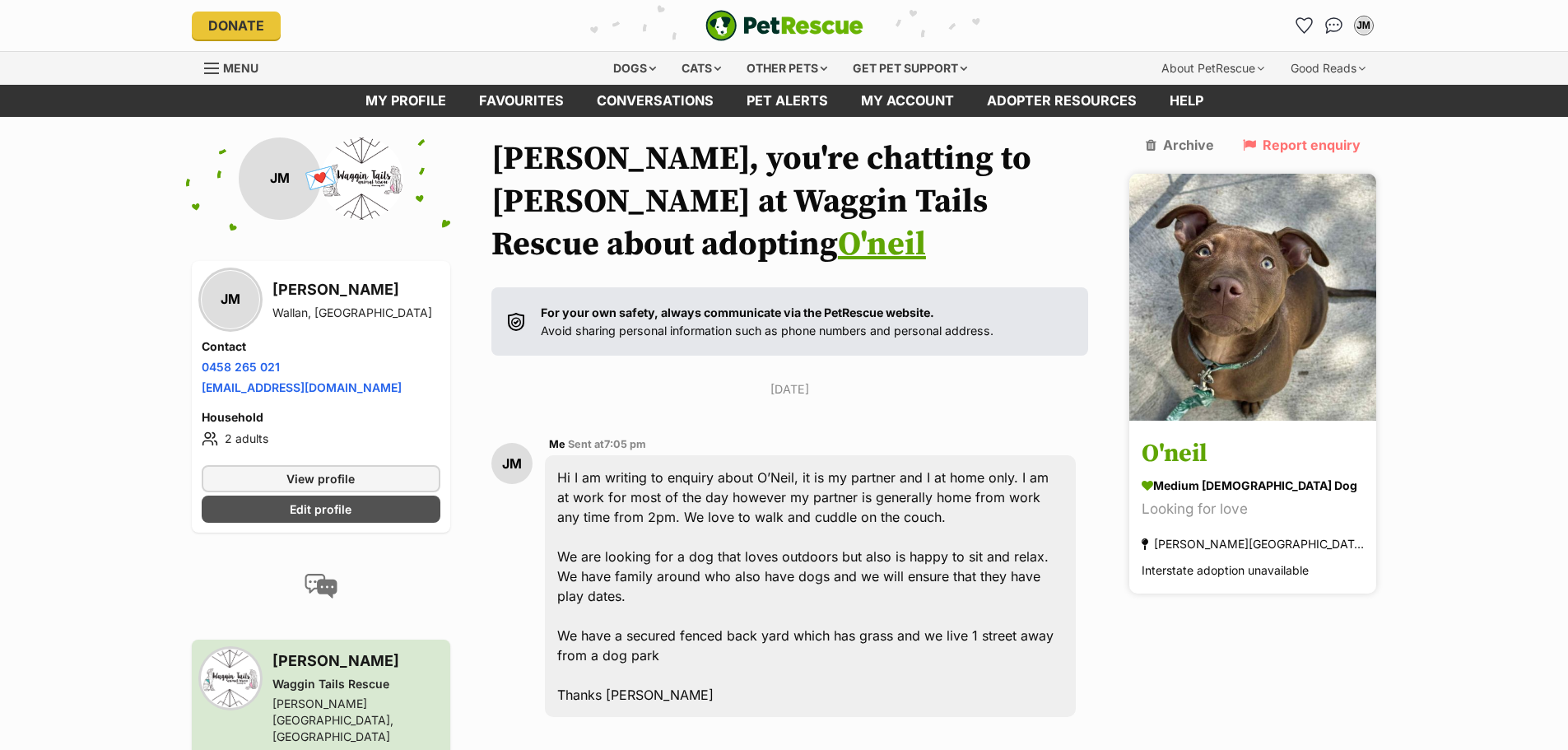
drag, startPoint x: 0, startPoint y: 0, endPoint x: 1228, endPoint y: 424, distance: 1299.1
click at [1225, 436] on h3 "O'neil" at bounding box center [1253, 454] width 223 height 37
